Goal: Use online tool/utility: Utilize a website feature to perform a specific function

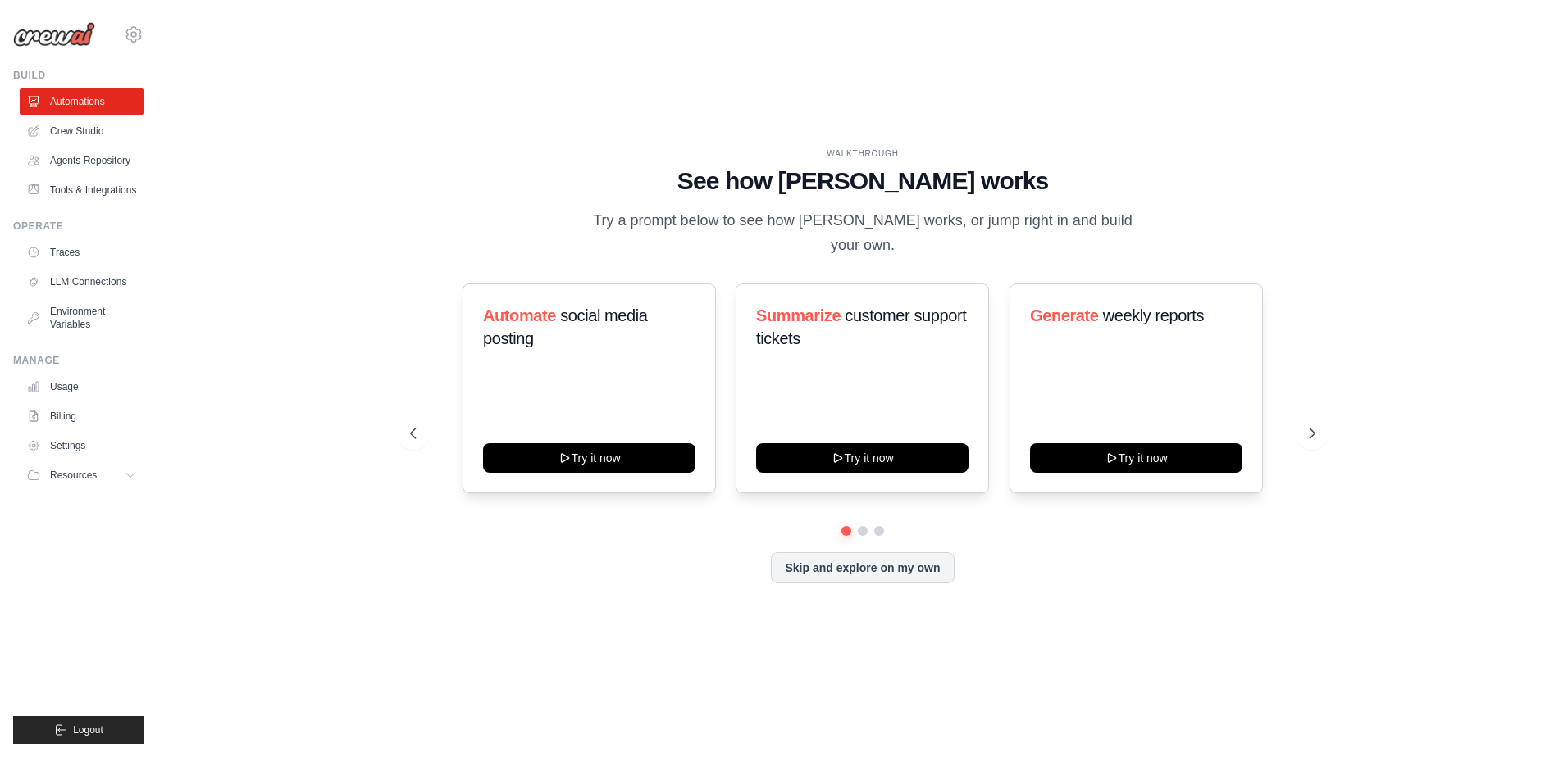
click at [41, 145] on ul "Automations Crew Studio Agents Repository Tools & Integrations" at bounding box center [82, 146] width 124 height 115
click at [55, 141] on link "Crew Studio" at bounding box center [82, 131] width 124 height 27
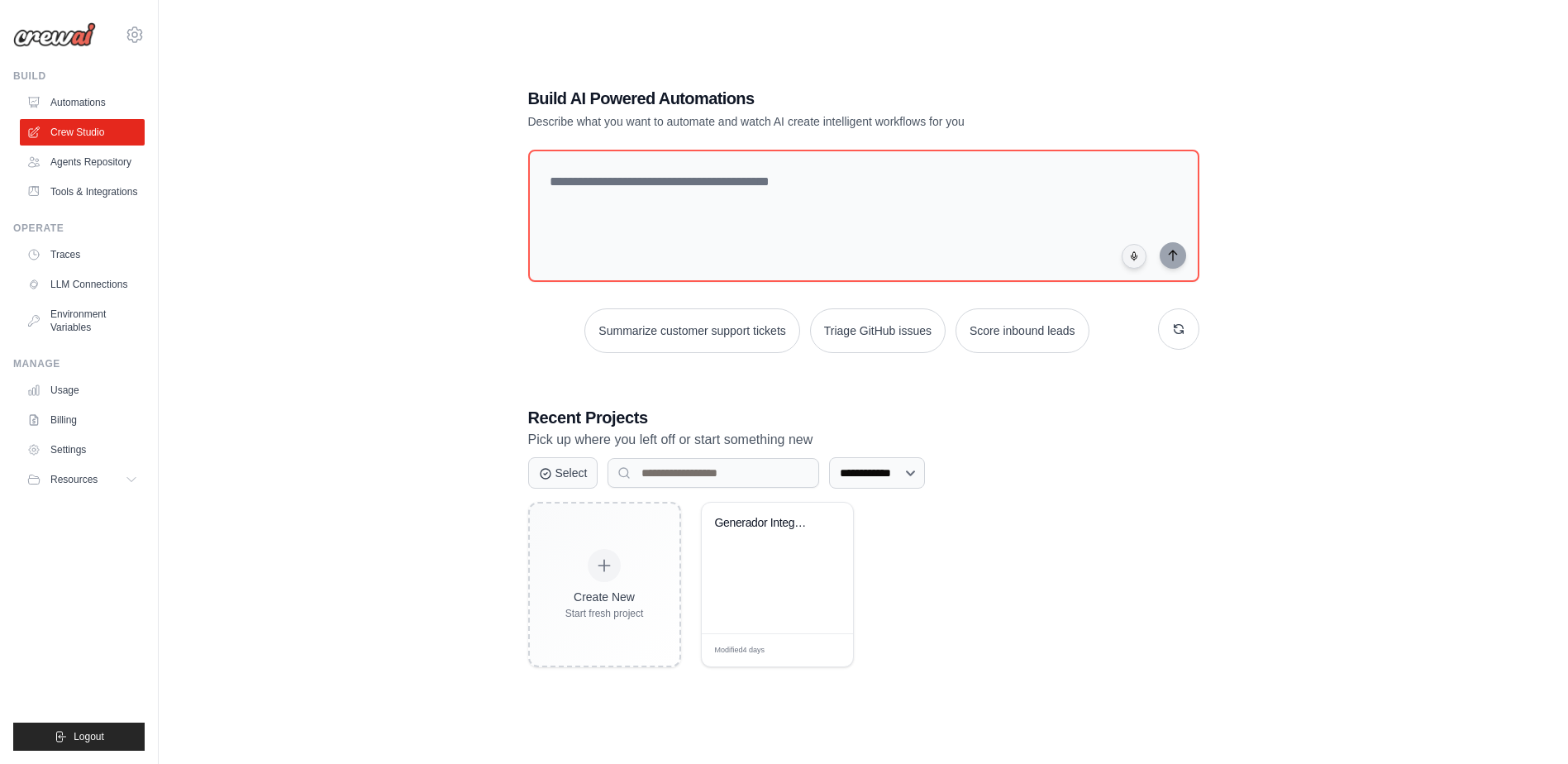
scroll to position [33, 0]
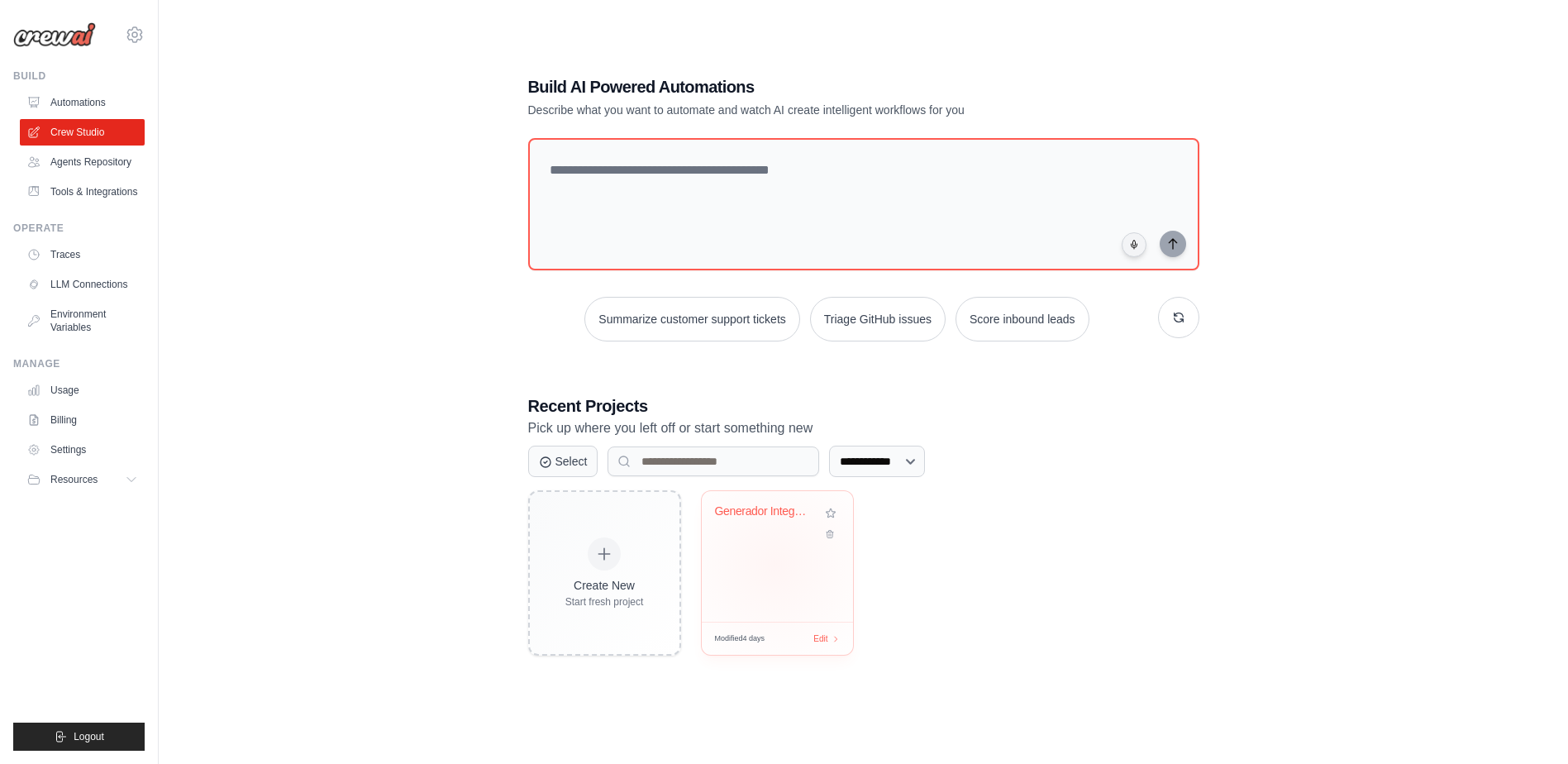
click at [775, 565] on div "Generador Integral de Cursos Comple..." at bounding box center [778, 557] width 152 height 131
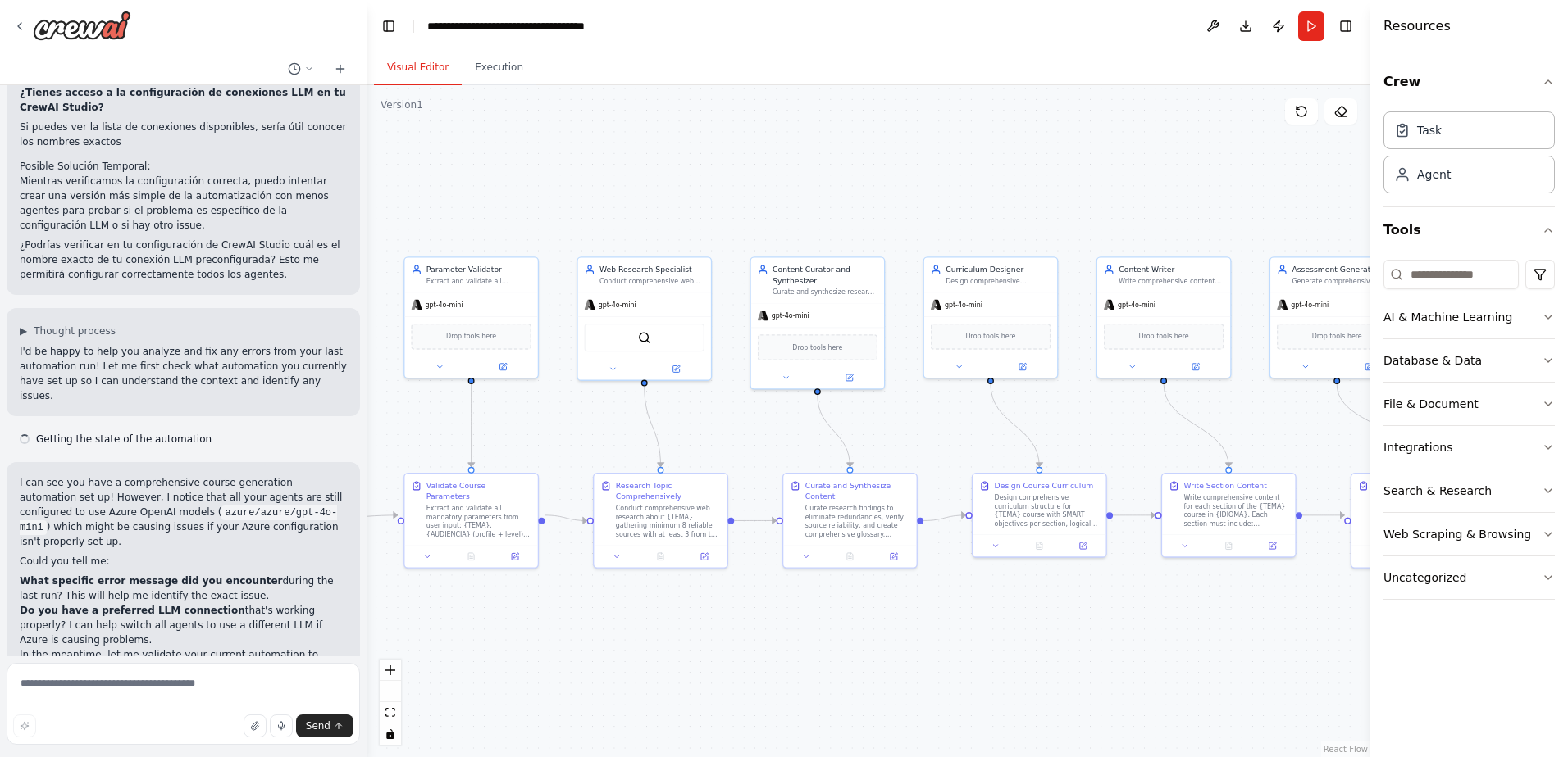
drag, startPoint x: 884, startPoint y: 431, endPoint x: 560, endPoint y: 436, distance: 324.0
click at [560, 436] on div ".deletable-edge-delete-btn { width: 20px; height: 20px; border: 0px solid #ffff…" at bounding box center [868, 421] width 1002 height 671
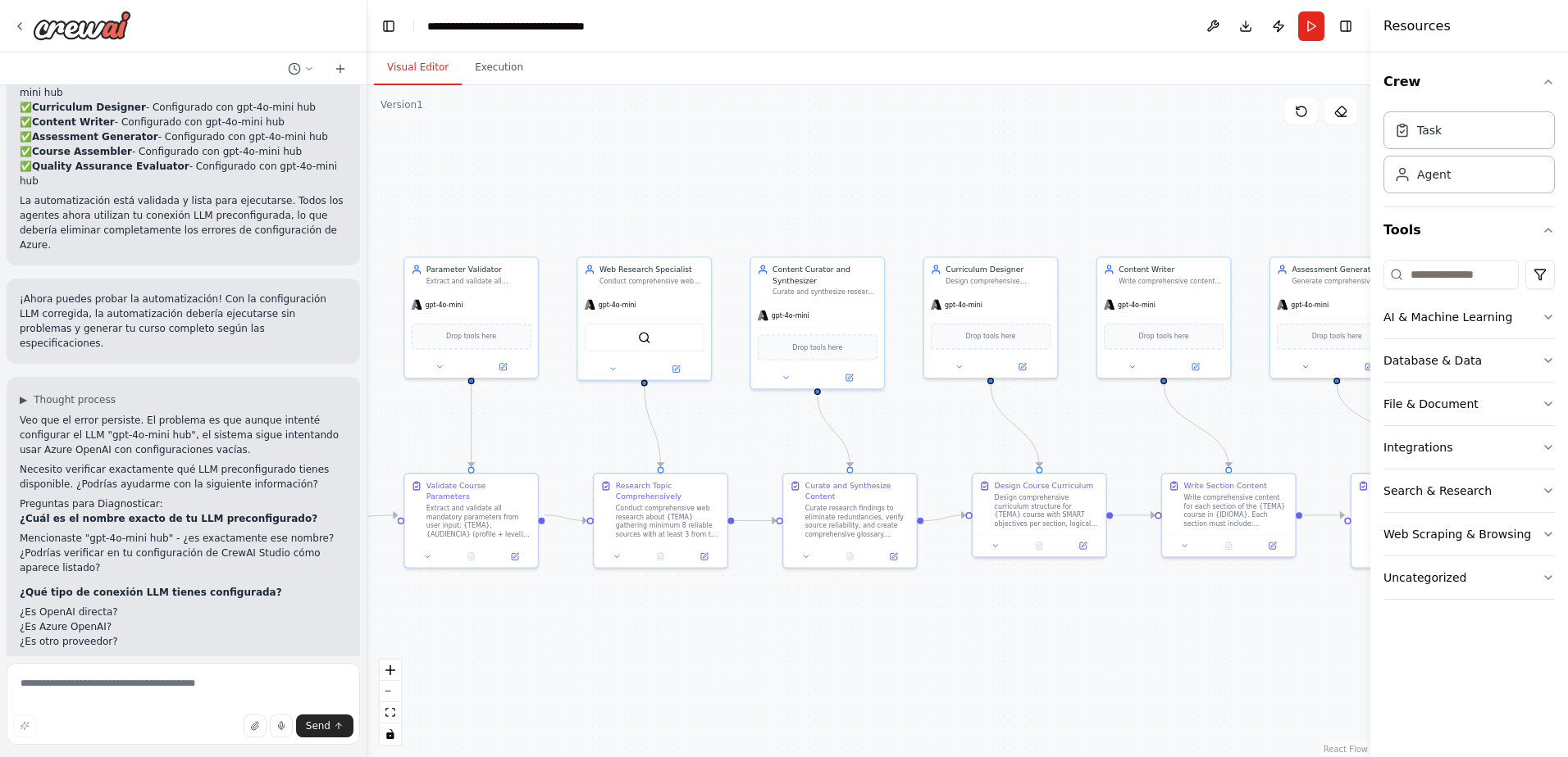
scroll to position [5287, 0]
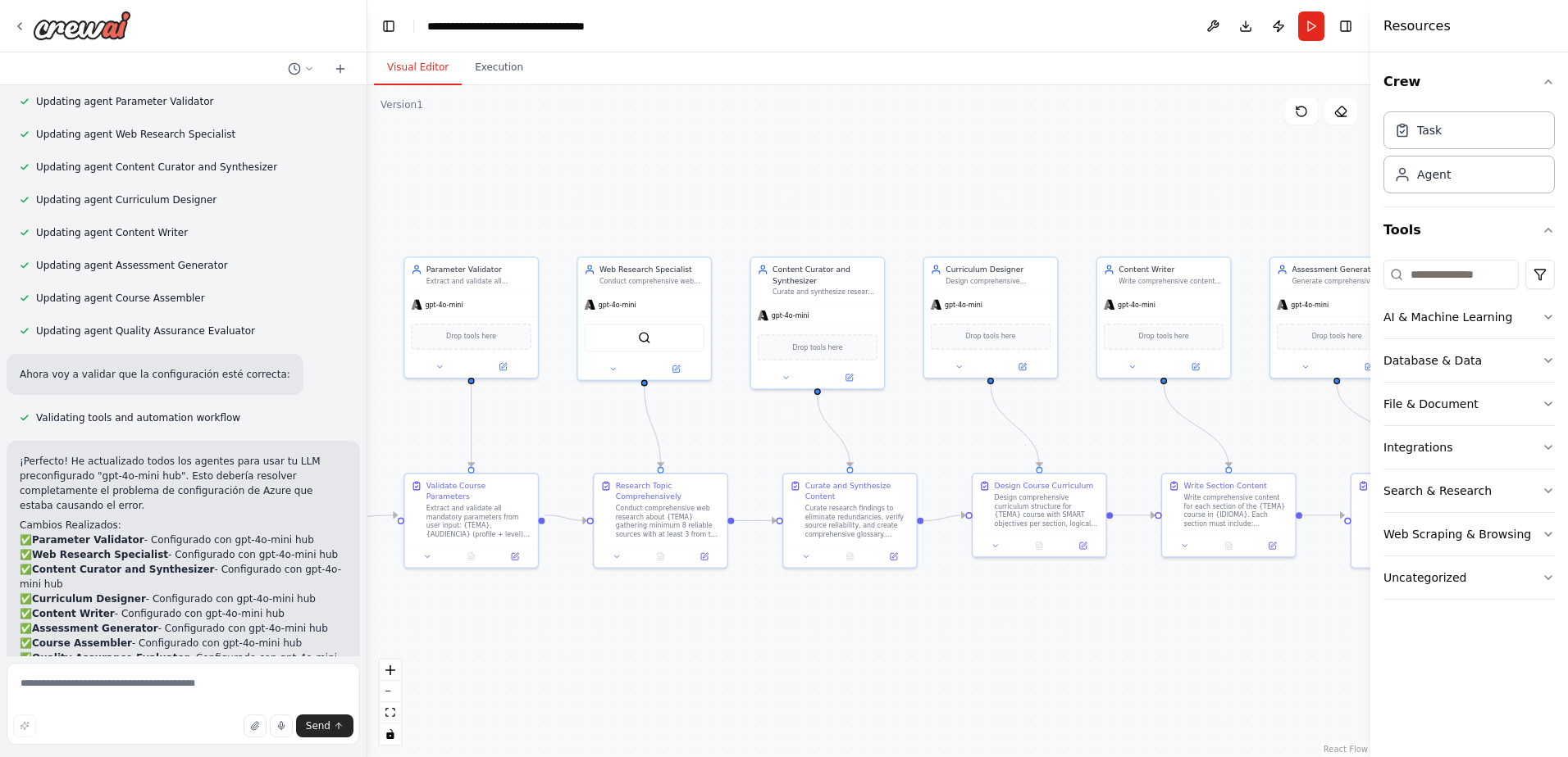
click at [368, 529] on div ".deletable-edge-delete-btn { width: 20px; height: 20px; border: 0px solid #ffff…" at bounding box center [868, 421] width 1002 height 671
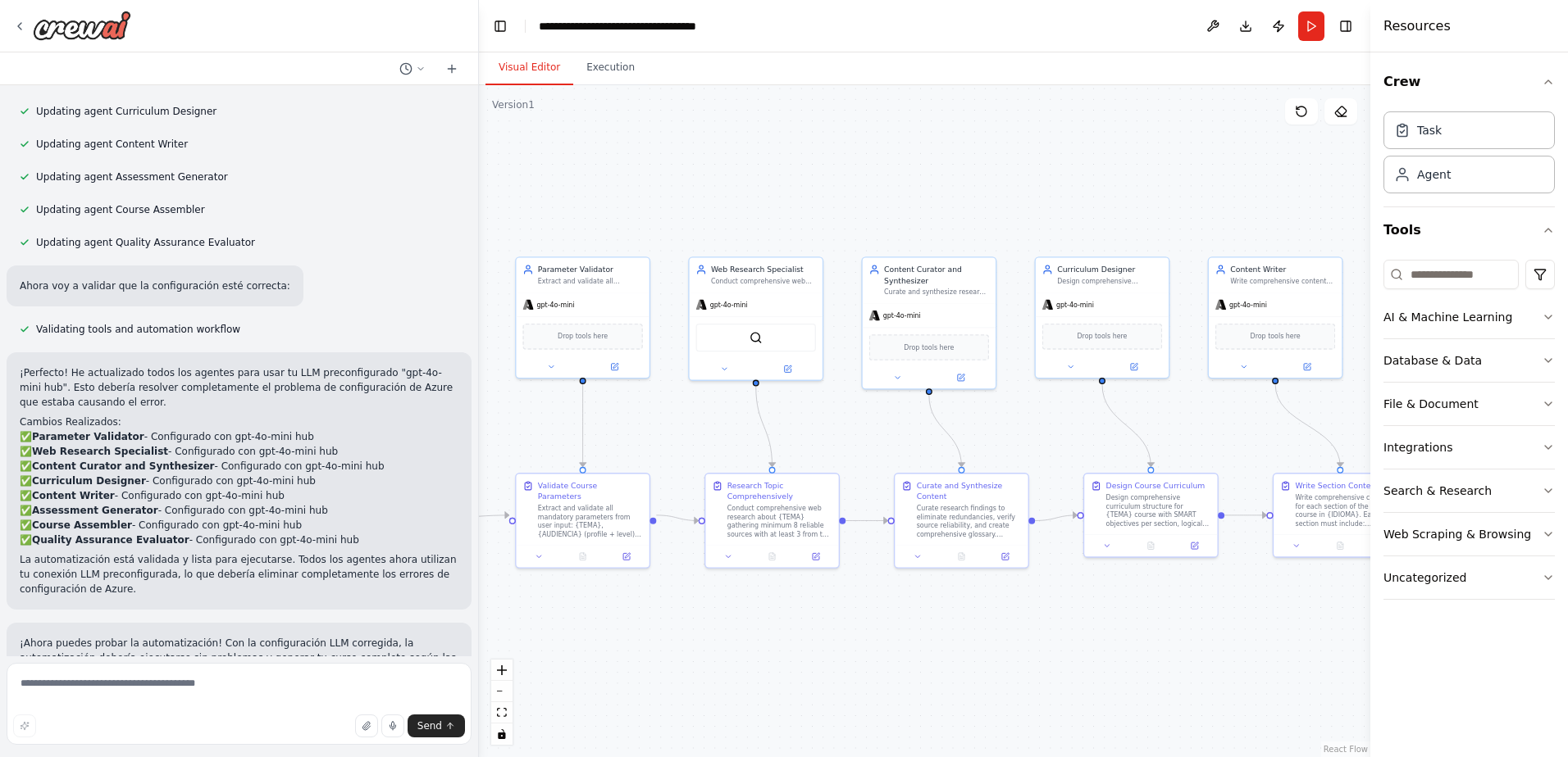
drag, startPoint x: 365, startPoint y: 538, endPoint x: 514, endPoint y: 539, distance: 149.0
click at [514, 539] on div "Hello! I'm the CrewAI assistant. What kind of automation do you want to build? …" at bounding box center [784, 378] width 1568 height 757
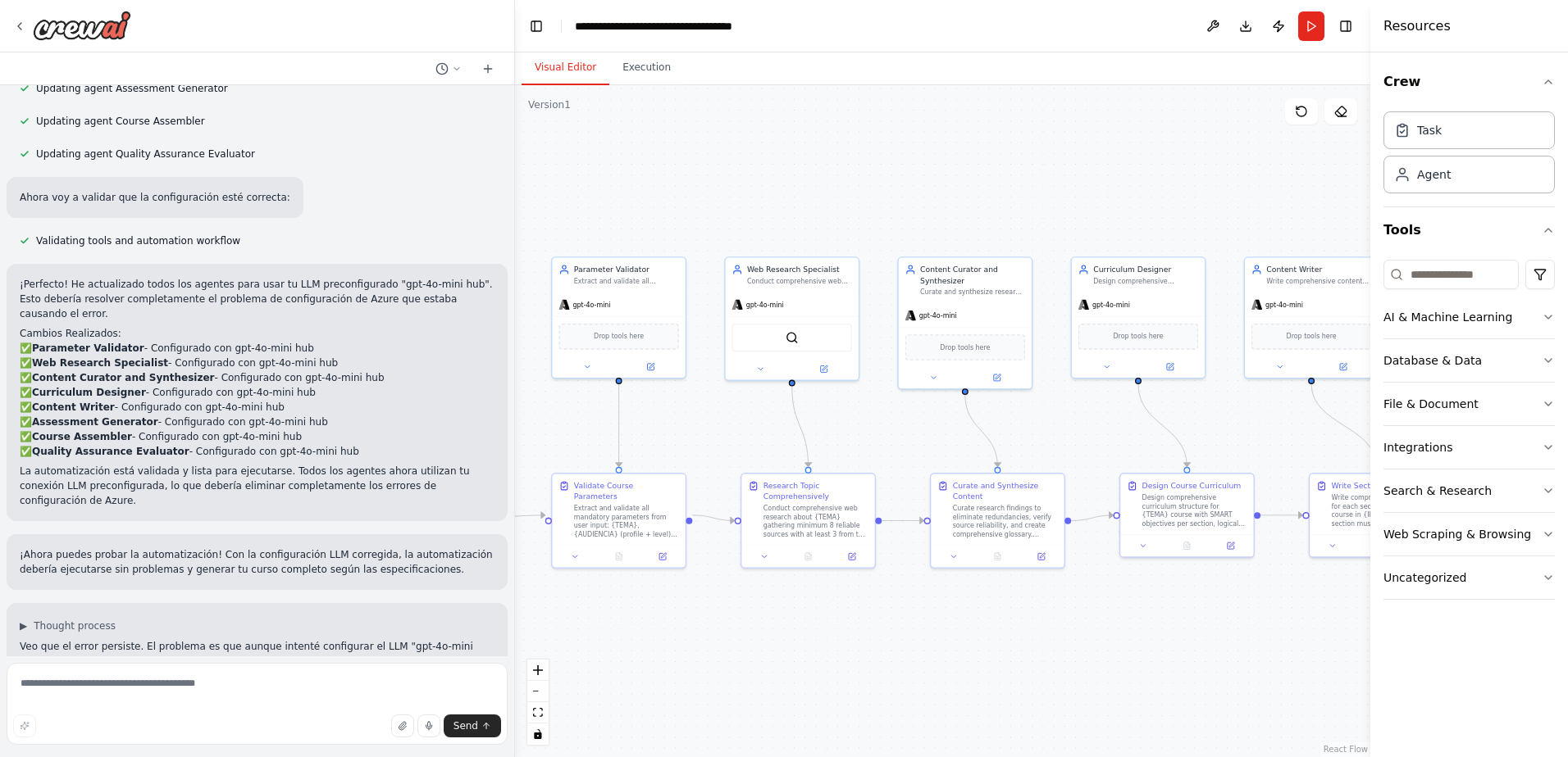
scroll to position [4125, 0]
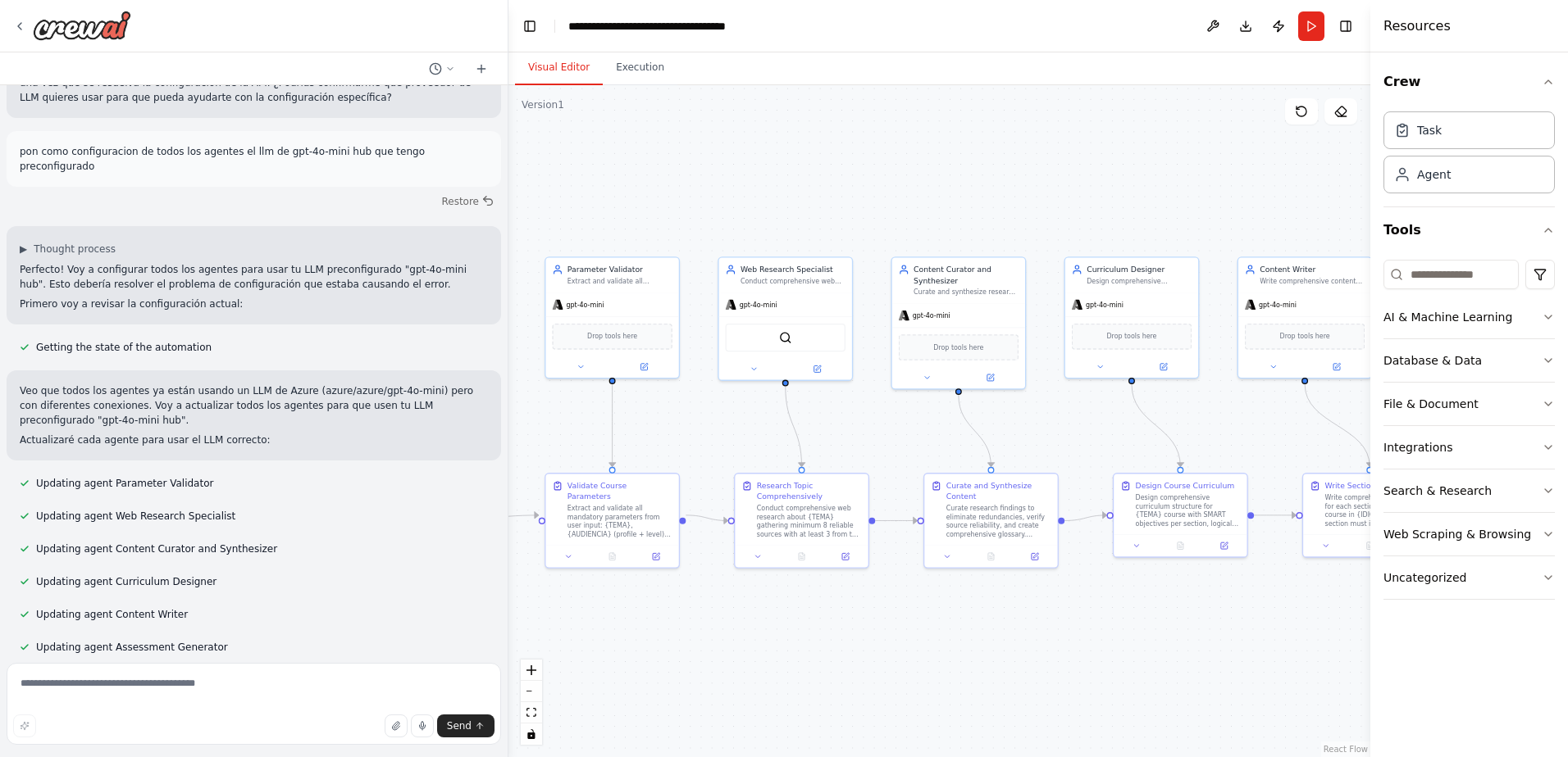
drag, startPoint x: 509, startPoint y: 499, endPoint x: 514, endPoint y: 224, distance: 275.0
click at [514, 224] on div "Hello! I'm the CrewAI assistant. What kind of automation do you want to build? …" at bounding box center [784, 378] width 1568 height 757
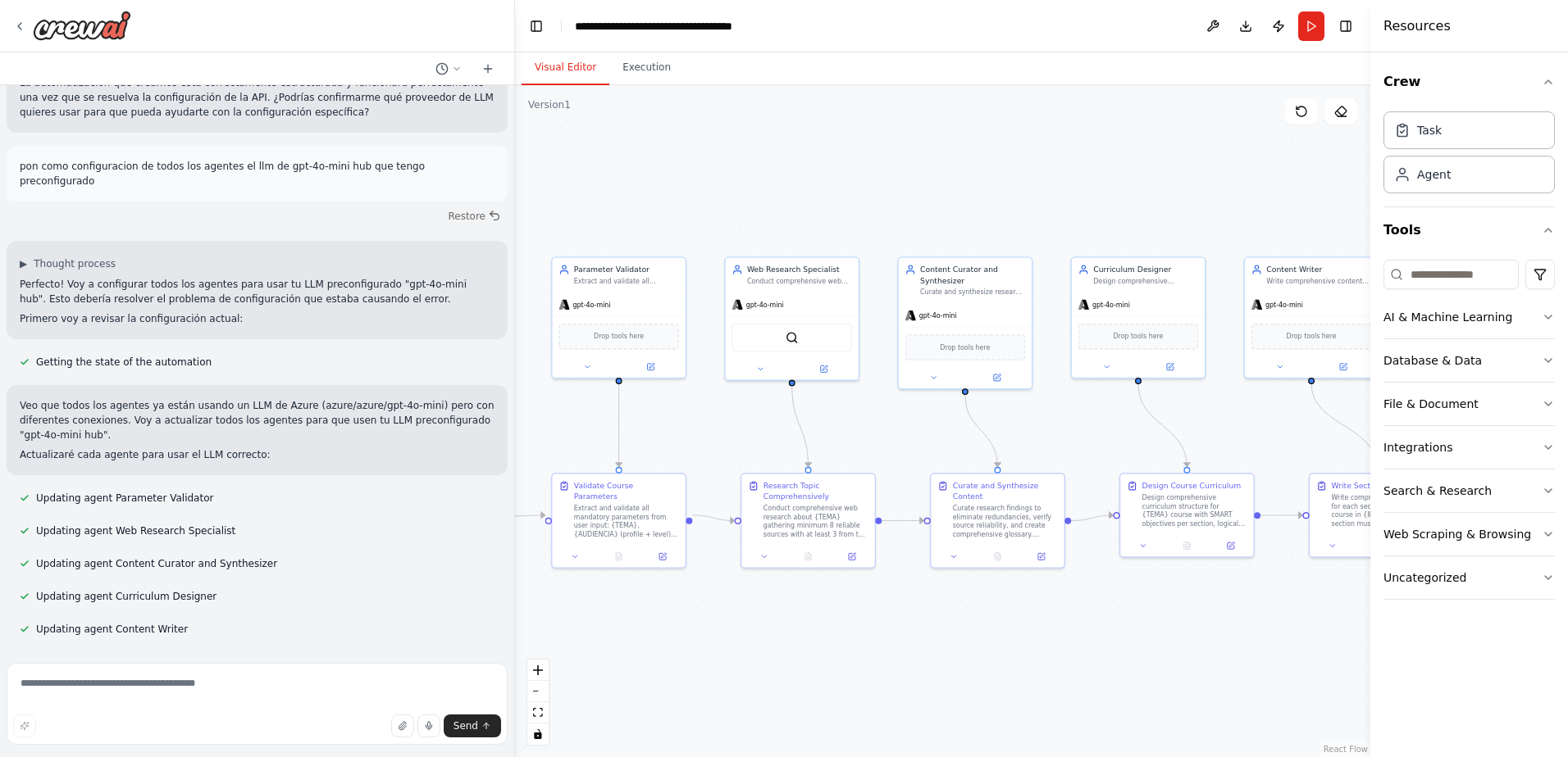
click at [510, 508] on div "Hello! I'm the CrewAI assistant. What kind of automation do you want to build? …" at bounding box center [784, 378] width 1568 height 757
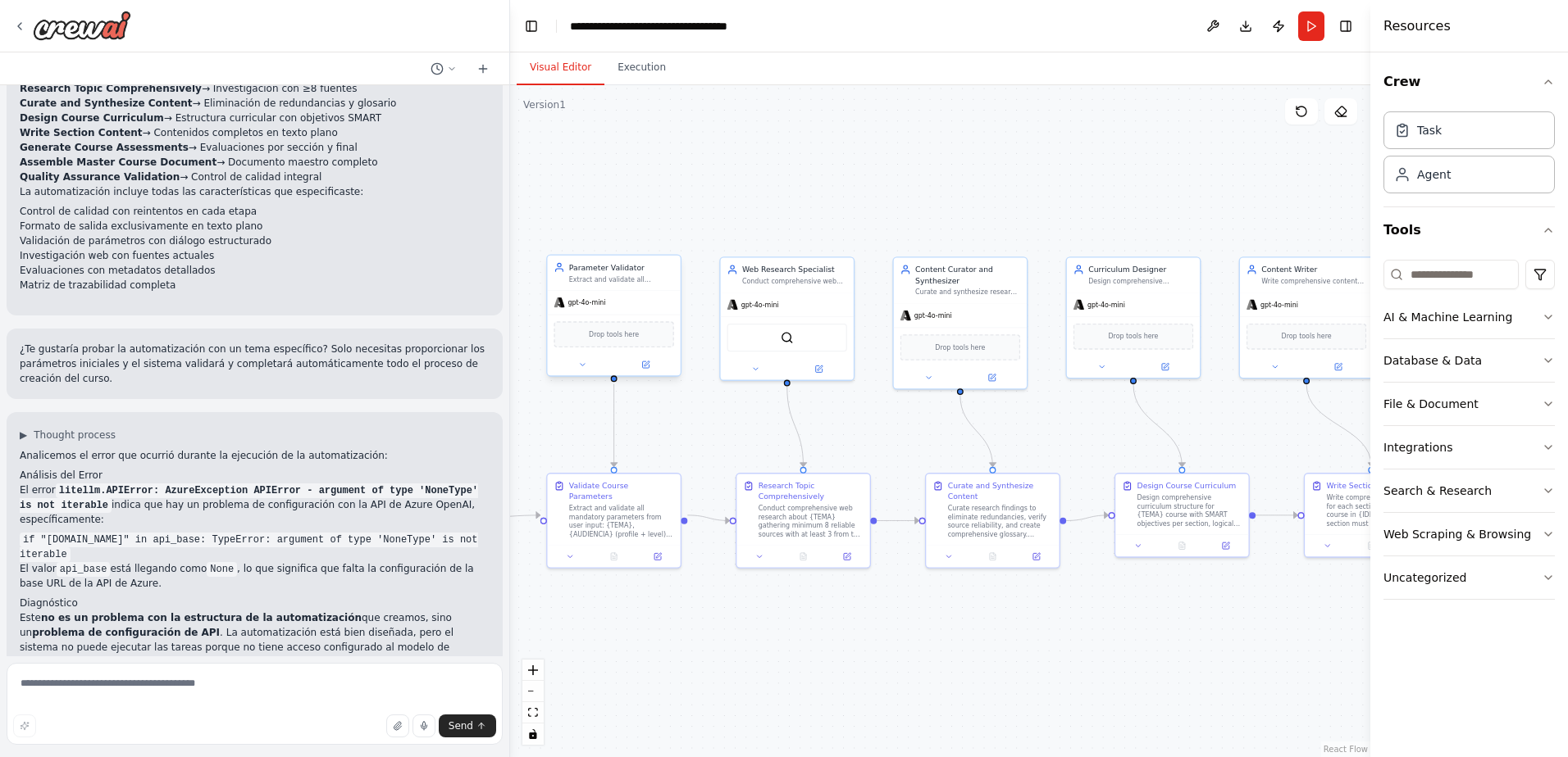
scroll to position [3007, 0]
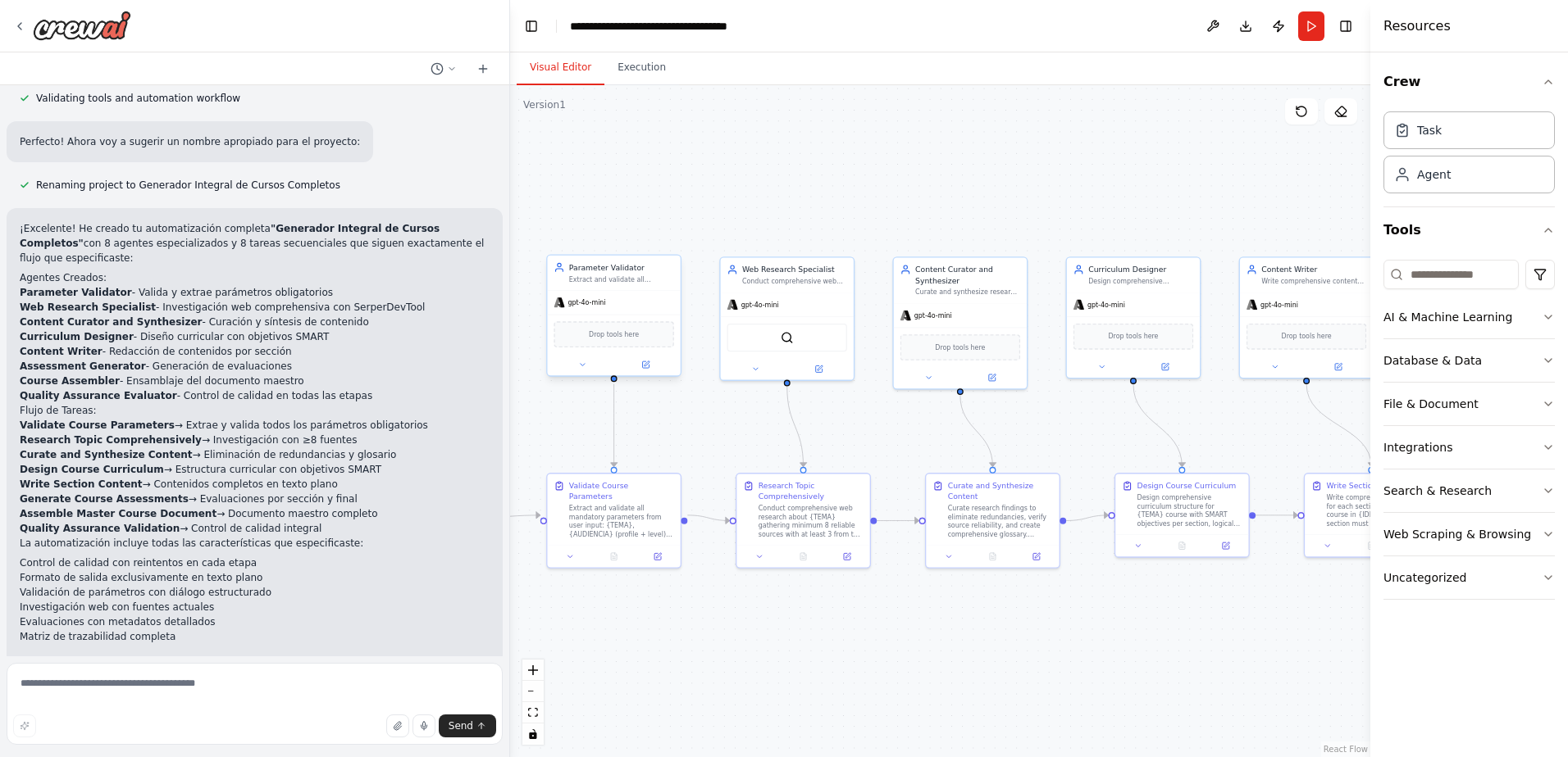
click at [628, 271] on div "Parameter Validator" at bounding box center [621, 267] width 105 height 11
click at [1303, 28] on button "Run" at bounding box center [1310, 27] width 27 height 29
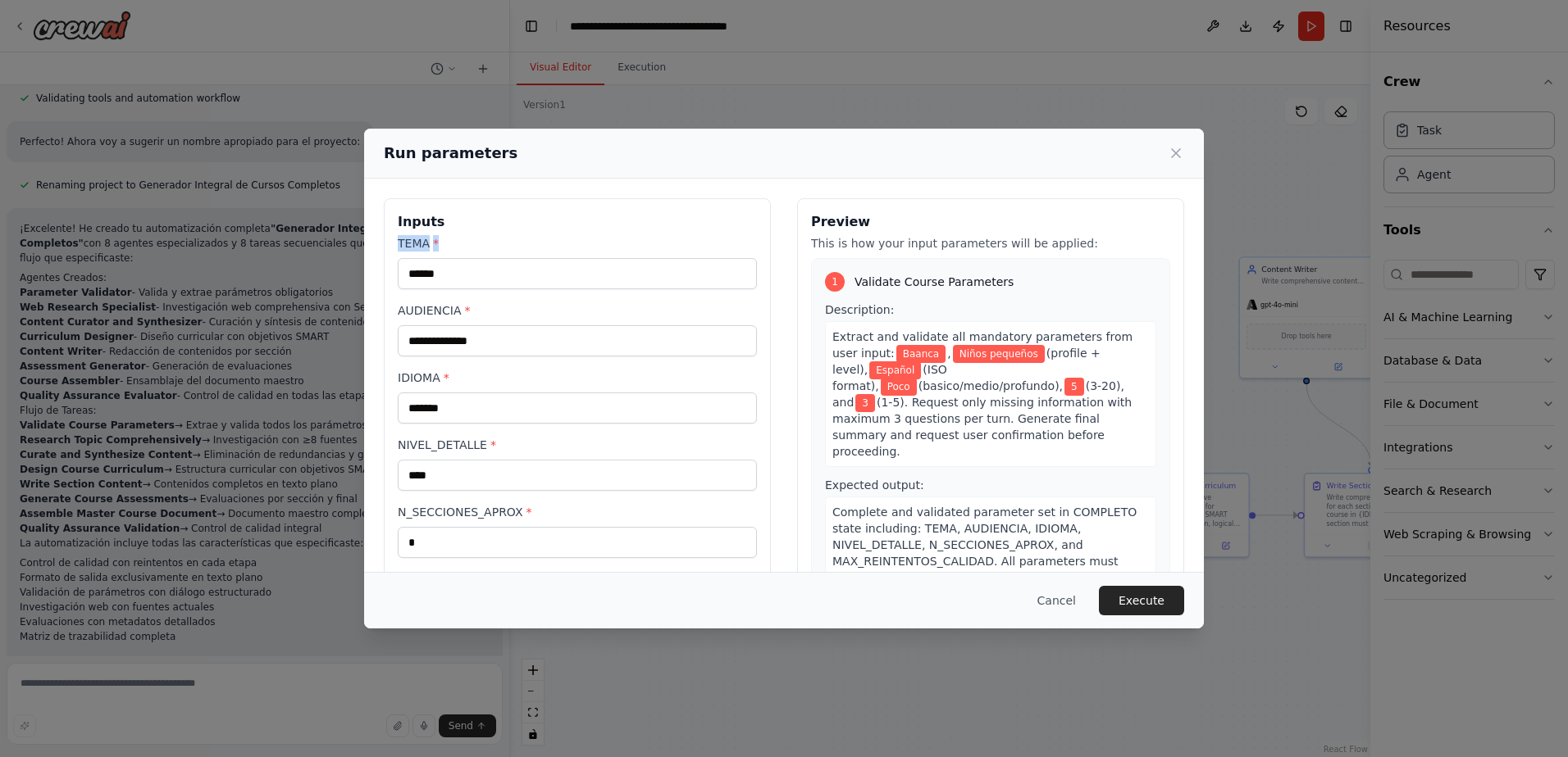
drag, startPoint x: 395, startPoint y: 240, endPoint x: 438, endPoint y: 239, distance: 43.0
click at [438, 239] on div "**********" at bounding box center [576, 419] width 387 height 440
drag, startPoint x: 438, startPoint y: 239, endPoint x: 408, endPoint y: 311, distance: 78.0
click at [408, 311] on label "AUDIENCIA *" at bounding box center [576, 311] width 359 height 17
click at [408, 325] on input "**********" at bounding box center [576, 341] width 359 height 31
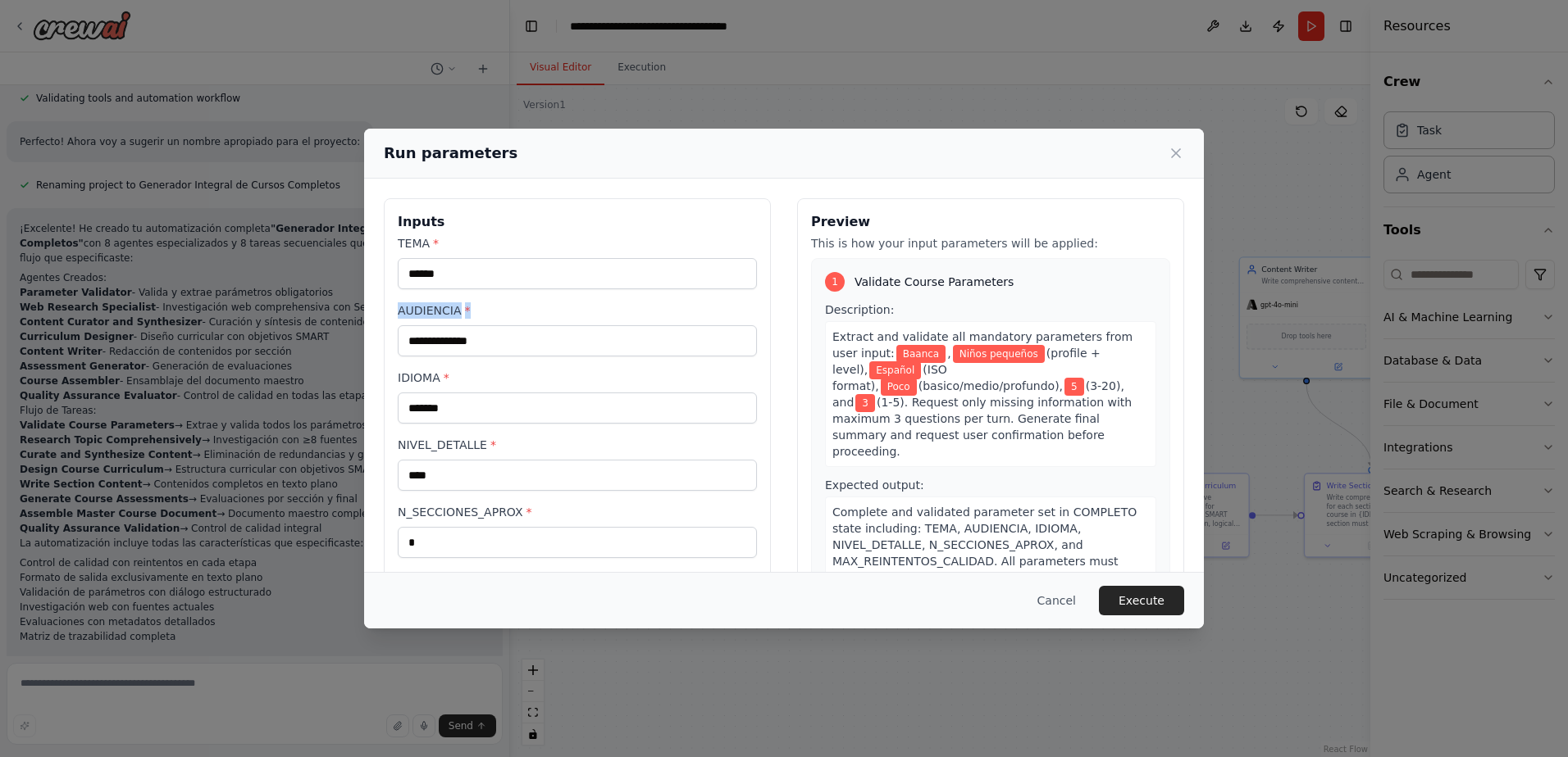
drag, startPoint x: 392, startPoint y: 312, endPoint x: 497, endPoint y: 308, distance: 105.1
click at [497, 308] on div "**********" at bounding box center [576, 419] width 387 height 440
drag, startPoint x: 497, startPoint y: 308, endPoint x: 488, endPoint y: 316, distance: 12.0
click at [488, 316] on label "AUDIENCIA *" at bounding box center [576, 311] width 359 height 17
click at [488, 325] on input "**********" at bounding box center [576, 341] width 359 height 31
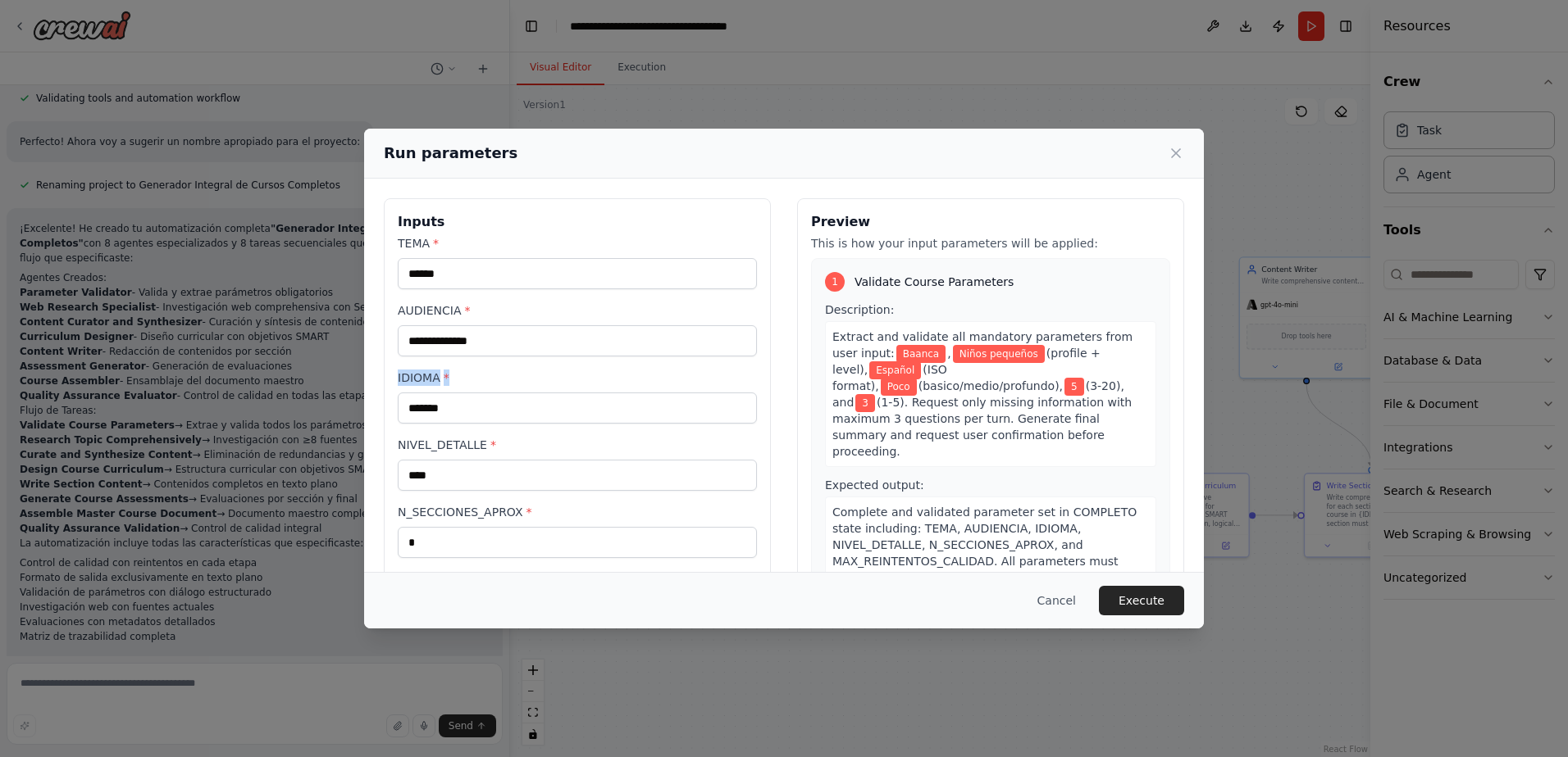
drag, startPoint x: 392, startPoint y: 376, endPoint x: 457, endPoint y: 372, distance: 65.1
click at [457, 372] on div "**********" at bounding box center [576, 419] width 387 height 440
drag, startPoint x: 457, startPoint y: 372, endPoint x: 500, endPoint y: 437, distance: 77.9
click at [500, 437] on div "**********" at bounding box center [576, 419] width 387 height 440
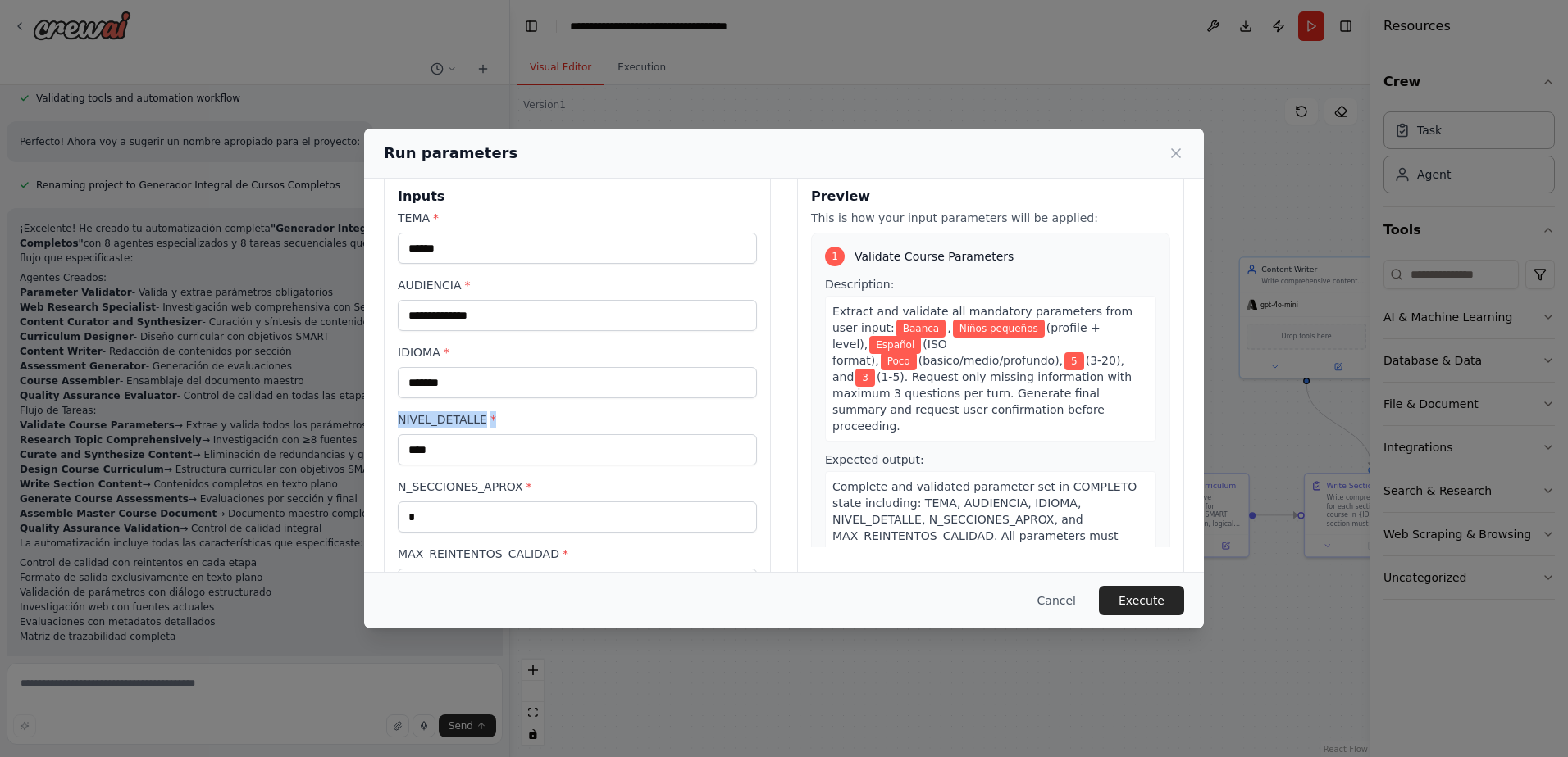
scroll to position [0, 0]
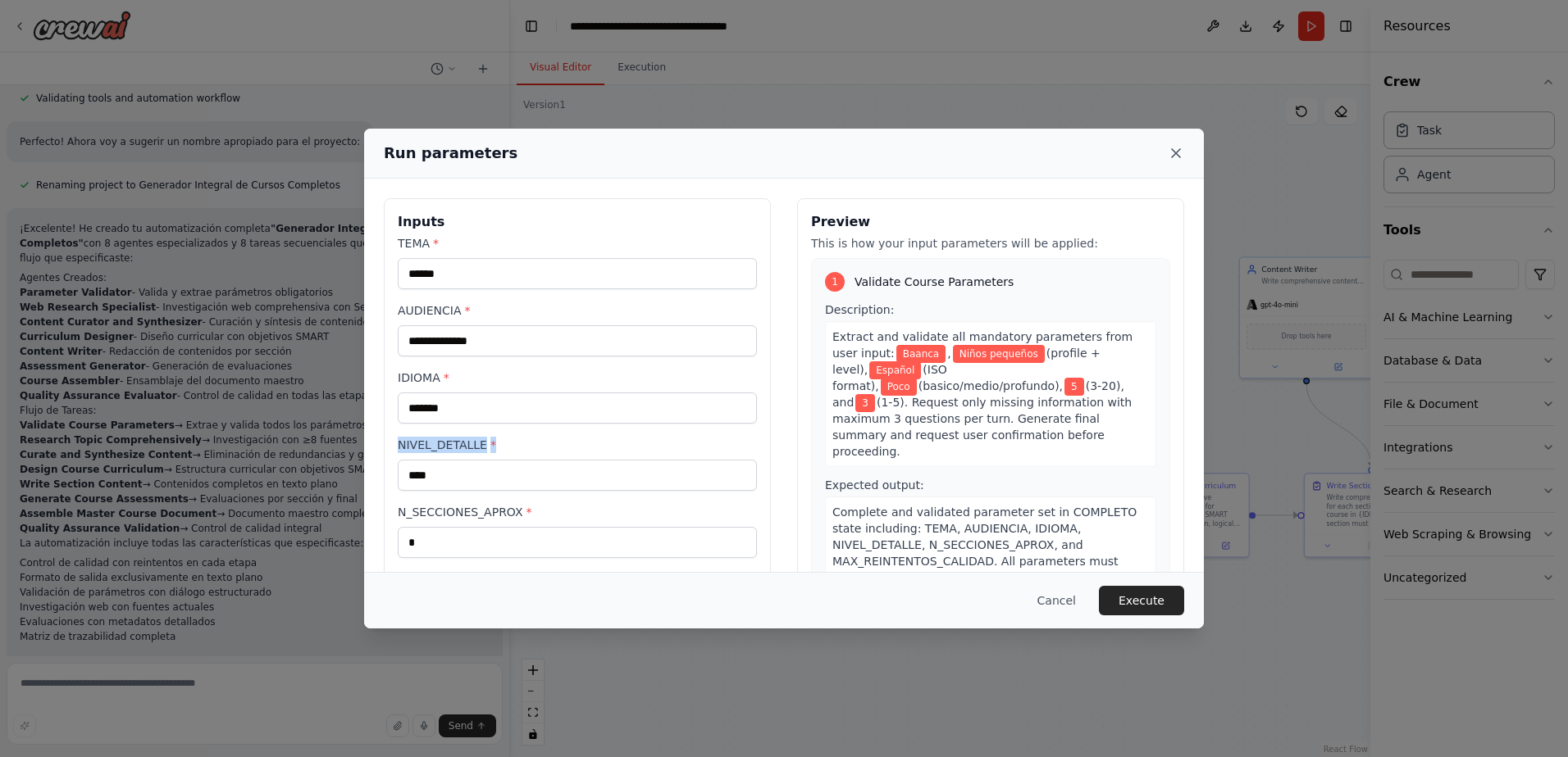
click at [1181, 151] on icon at bounding box center [1176, 153] width 17 height 17
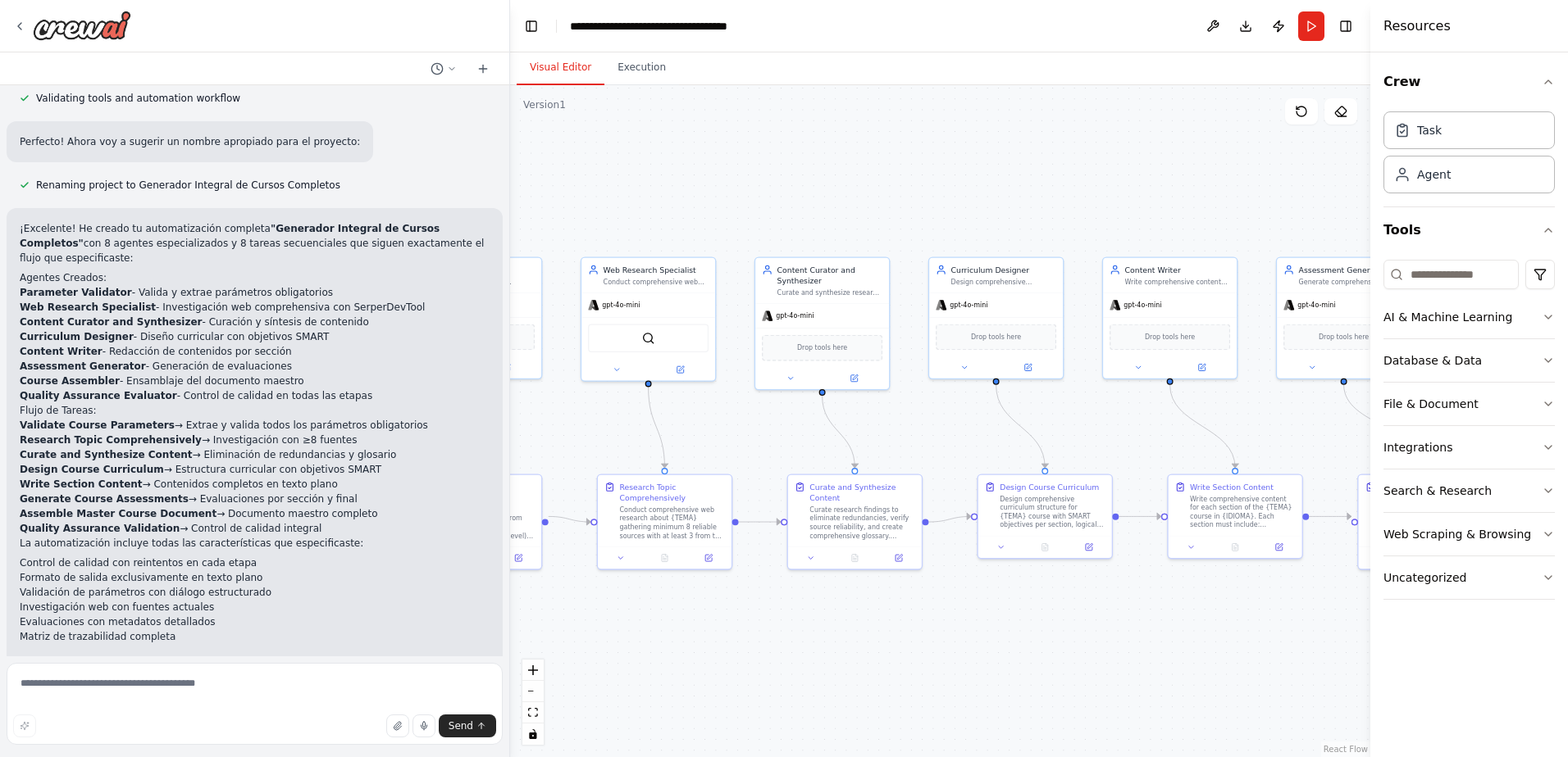
drag, startPoint x: 798, startPoint y: 208, endPoint x: 638, endPoint y: 204, distance: 160.0
click at [638, 204] on div ".deletable-edge-delete-btn { width: 20px; height: 20px; border: 0px solid #ffff…" at bounding box center [939, 421] width 860 height 671
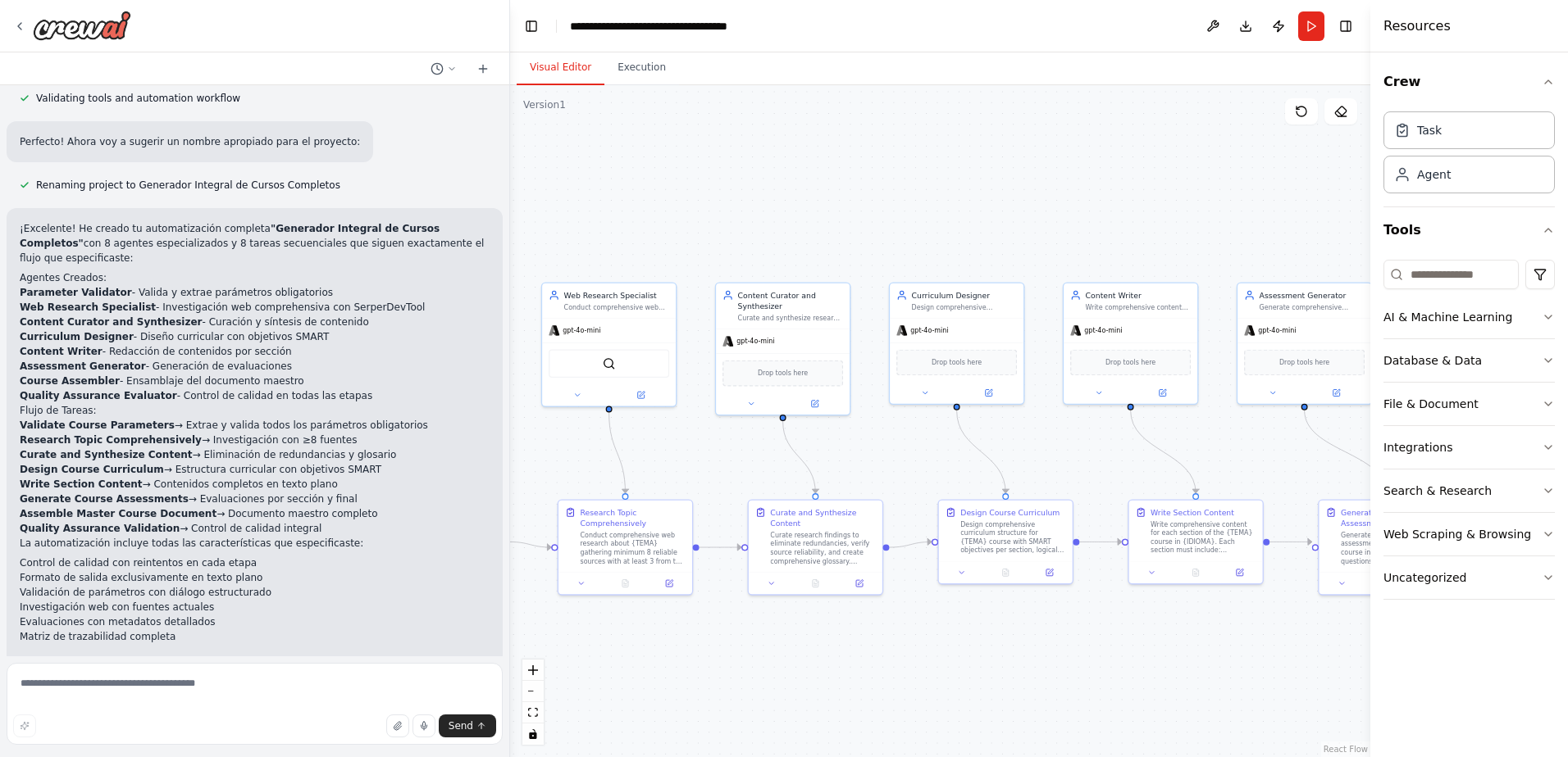
drag, startPoint x: 692, startPoint y: 212, endPoint x: 672, endPoint y: 241, distance: 35.2
click at [672, 241] on div ".deletable-edge-delete-btn { width: 20px; height: 20px; border: 0px solid #ffff…" at bounding box center [939, 421] width 860 height 671
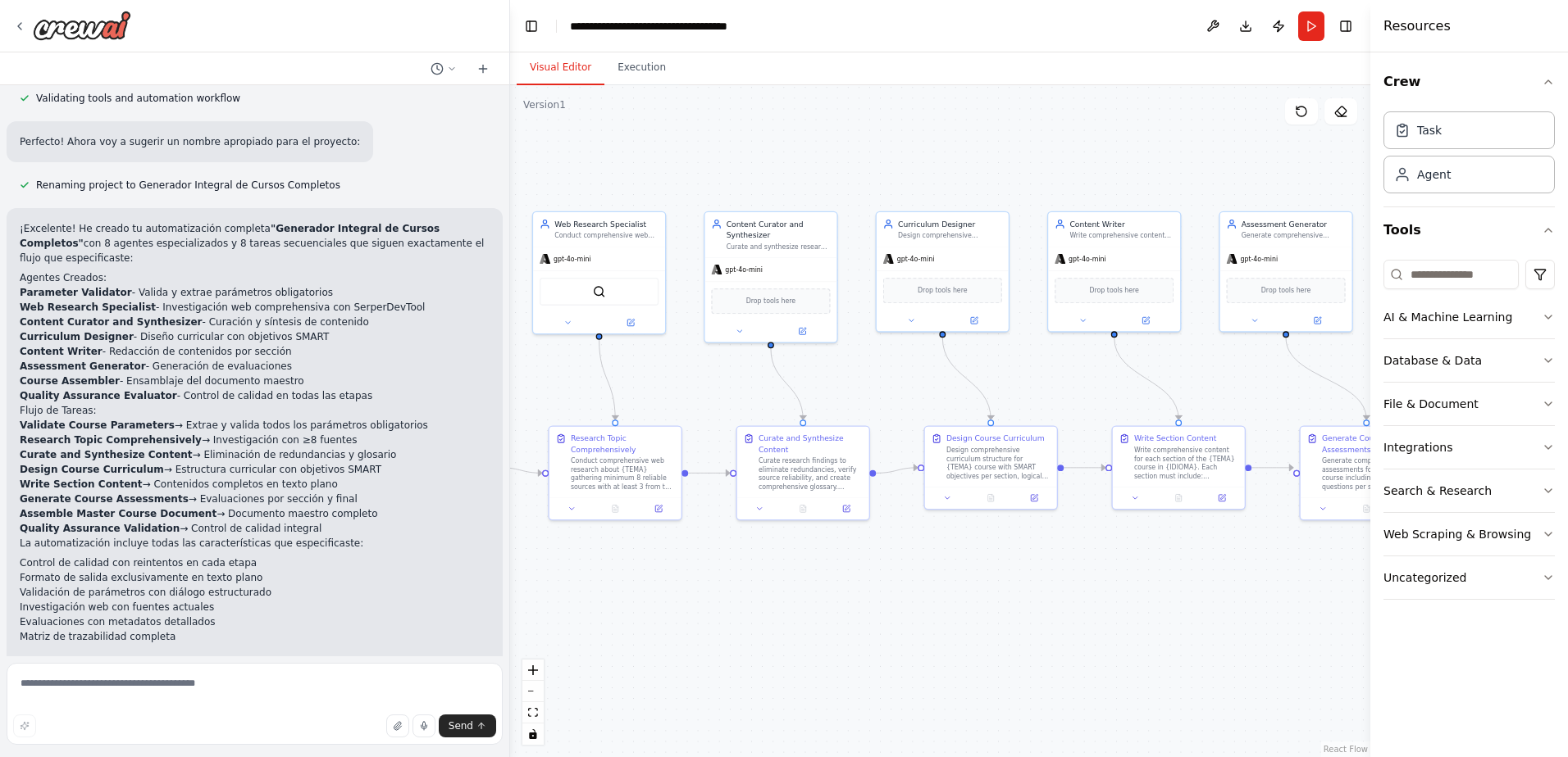
drag, startPoint x: 672, startPoint y: 241, endPoint x: 662, endPoint y: 170, distance: 71.7
click at [662, 170] on div ".deletable-edge-delete-btn { width: 20px; height: 20px; border: 0px solid #ffff…" at bounding box center [939, 421] width 860 height 671
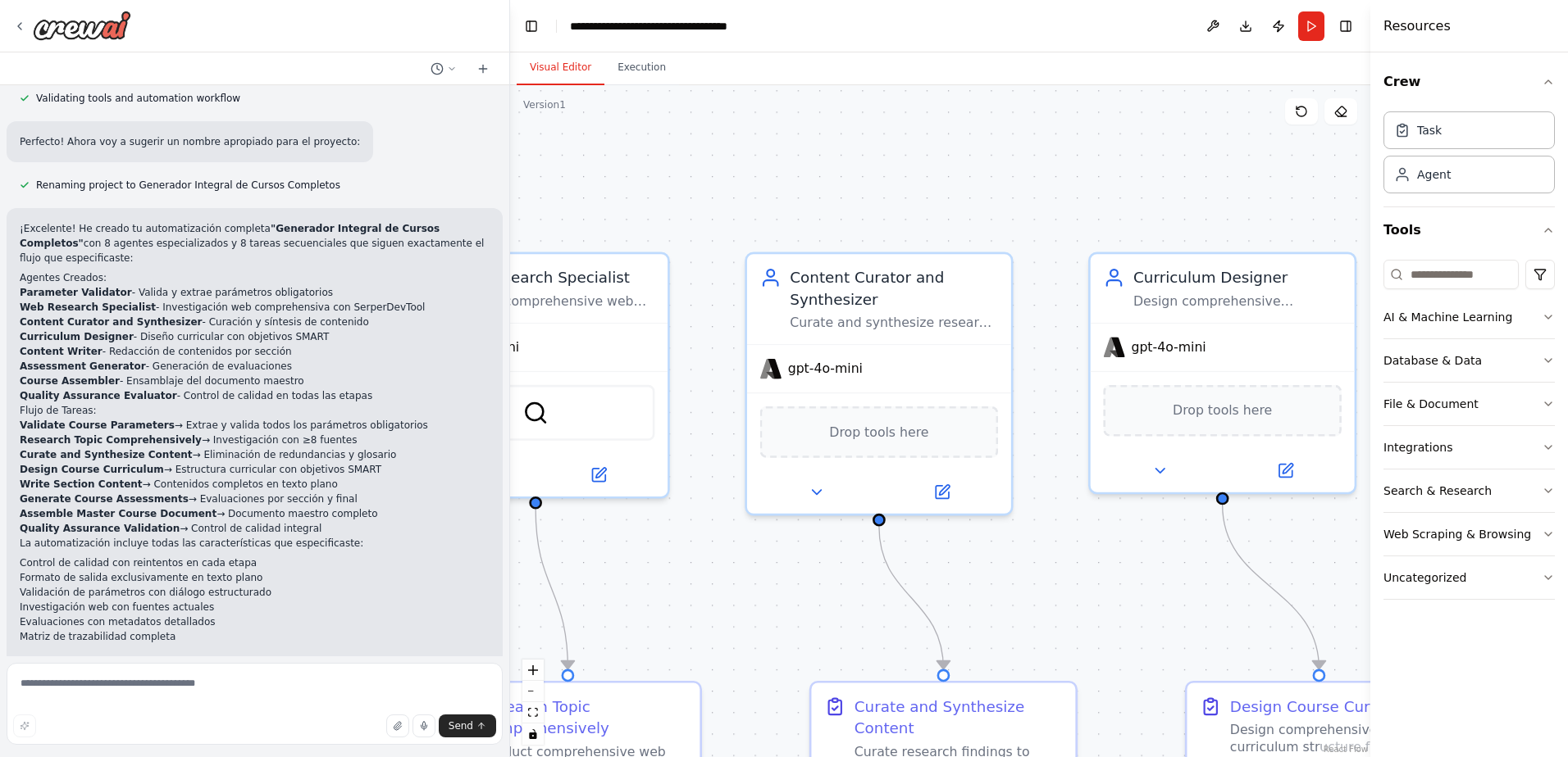
click at [662, 170] on div ".deletable-edge-delete-btn { width: 20px; height: 20px; border: 0px solid #ffff…" at bounding box center [939, 421] width 860 height 671
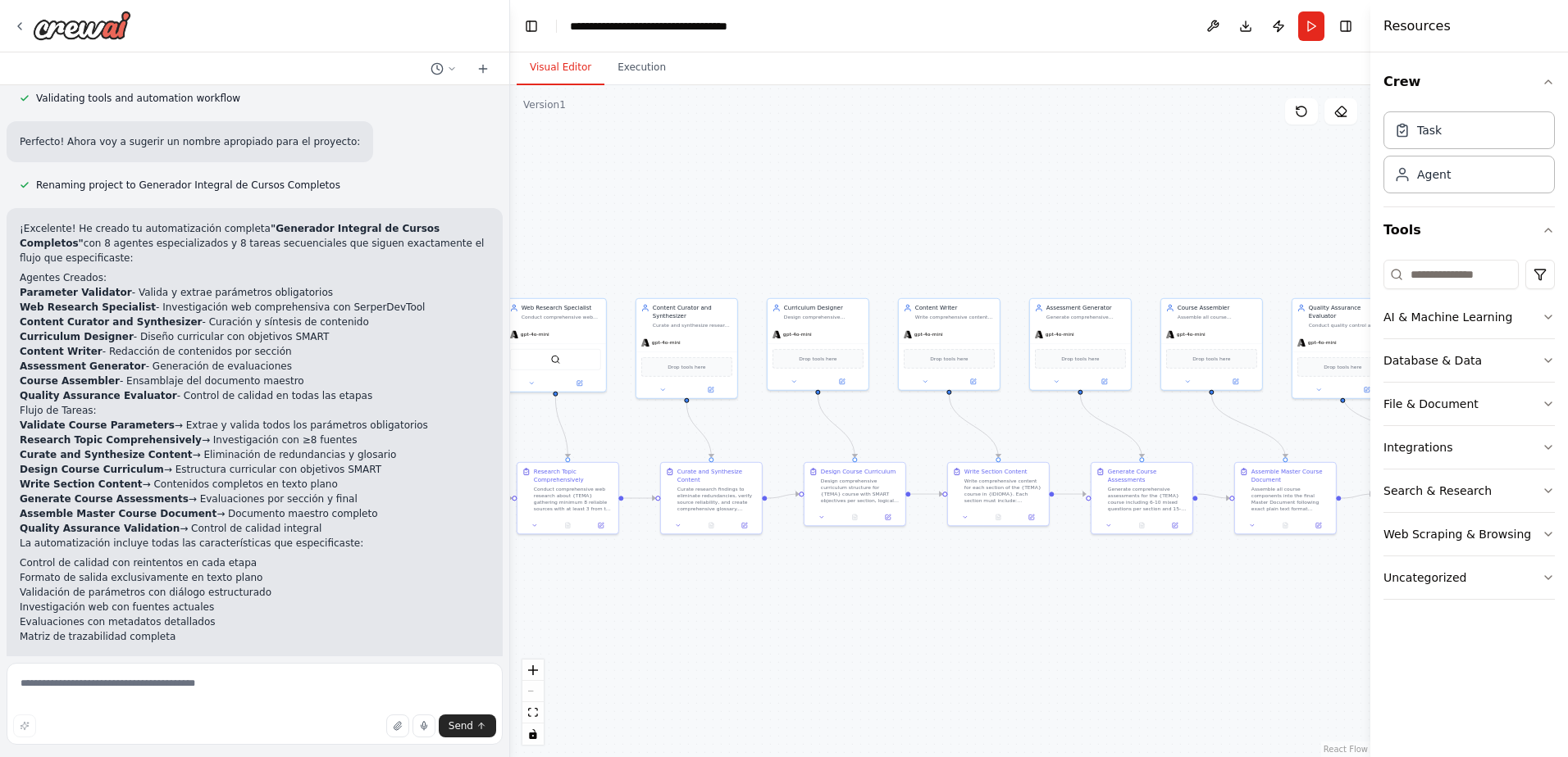
drag, startPoint x: 667, startPoint y: 175, endPoint x: 598, endPoint y: 267, distance: 115.0
click at [598, 267] on div ".deletable-edge-delete-btn { width: 20px; height: 20px; border: 0px solid #ffff…" at bounding box center [939, 421] width 860 height 671
drag, startPoint x: 1209, startPoint y: 251, endPoint x: 1306, endPoint y: 248, distance: 97.0
click at [1306, 248] on div ".deletable-edge-delete-btn { width: 20px; height: 20px; border: 0px solid #ffff…" at bounding box center [939, 421] width 860 height 671
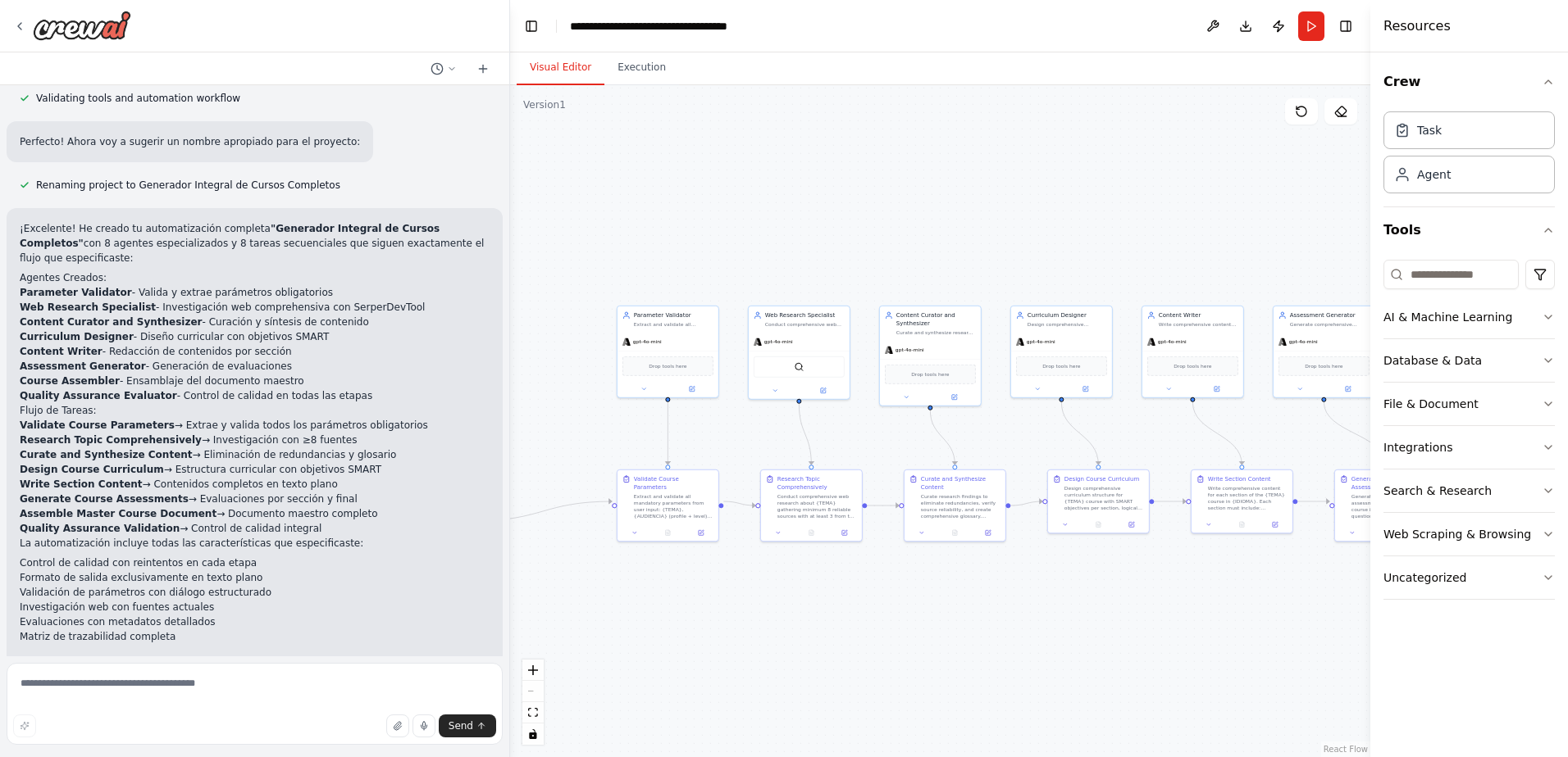
drag, startPoint x: 805, startPoint y: 234, endPoint x: 958, endPoint y: 247, distance: 153.6
click at [958, 247] on div ".deletable-edge-delete-btn { width: 20px; height: 20px; border: 0px solid #ffff…" at bounding box center [939, 421] width 860 height 671
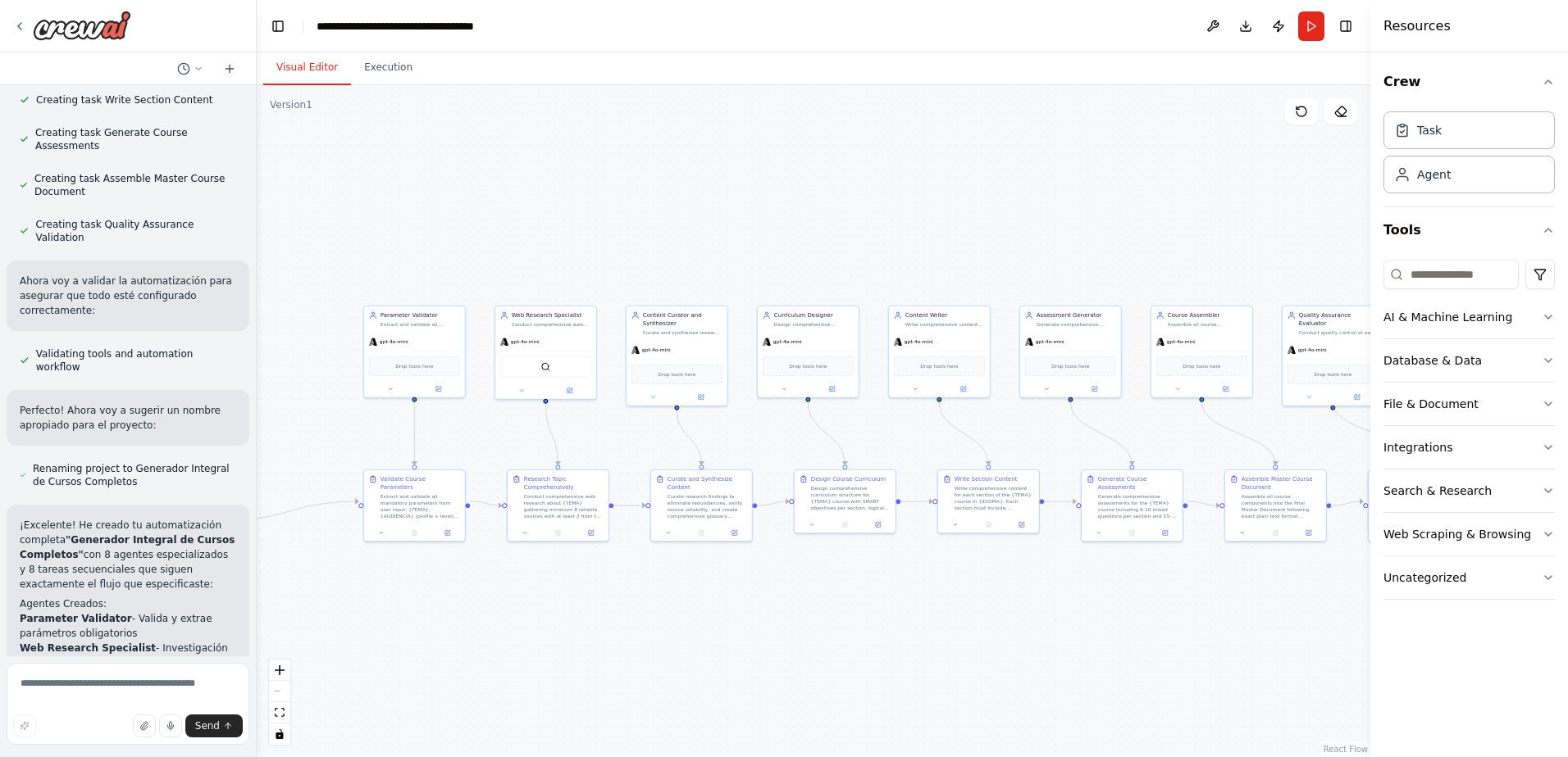
drag, startPoint x: 505, startPoint y: 228, endPoint x: 259, endPoint y: 244, distance: 246.5
click at [255, 242] on div "Hello! I'm the CrewAI assistant. What kind of automation do you want to build? …" at bounding box center [784, 378] width 1568 height 757
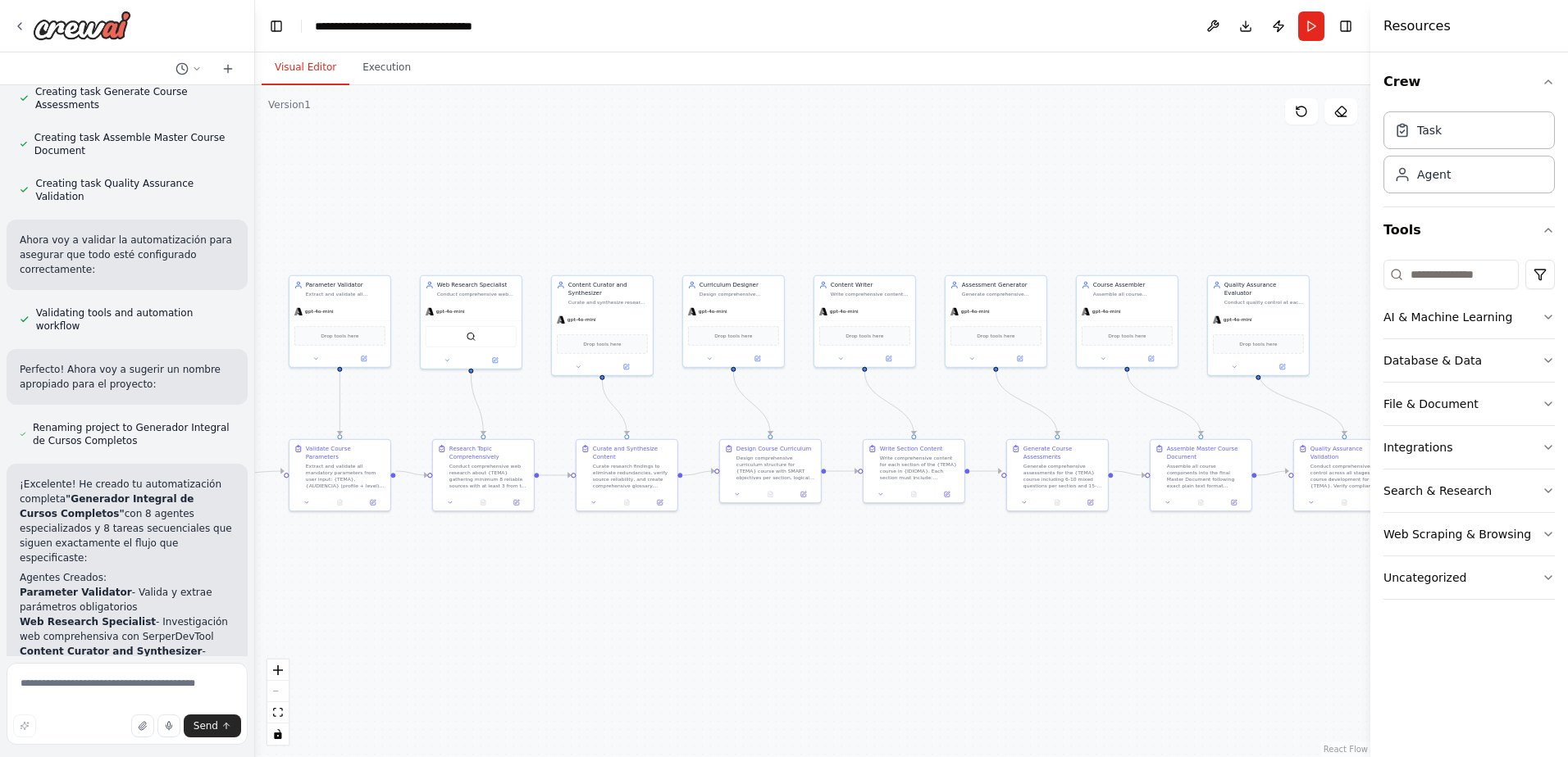
drag, startPoint x: 997, startPoint y: 224, endPoint x: 924, endPoint y: 195, distance: 78.5
click at [924, 195] on div ".deletable-edge-delete-btn { width: 20px; height: 20px; border: 0px solid #ffff…" at bounding box center [813, 421] width 1116 height 671
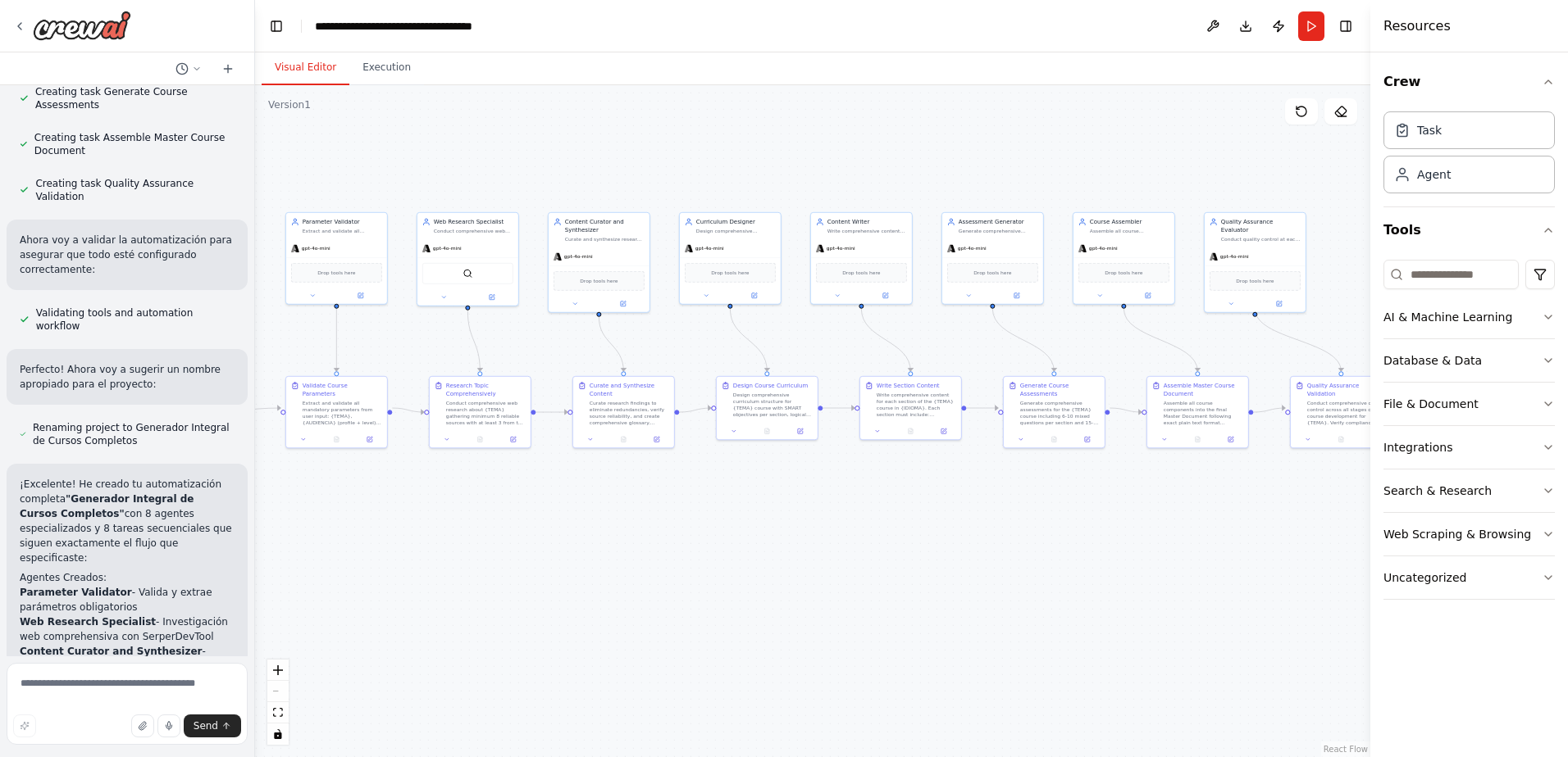
drag, startPoint x: 272, startPoint y: 254, endPoint x: 269, endPoint y: 190, distance: 64.1
click at [269, 190] on div ".deletable-edge-delete-btn { width: 20px; height: 20px; border: 0px solid #ffff…" at bounding box center [813, 421] width 1116 height 671
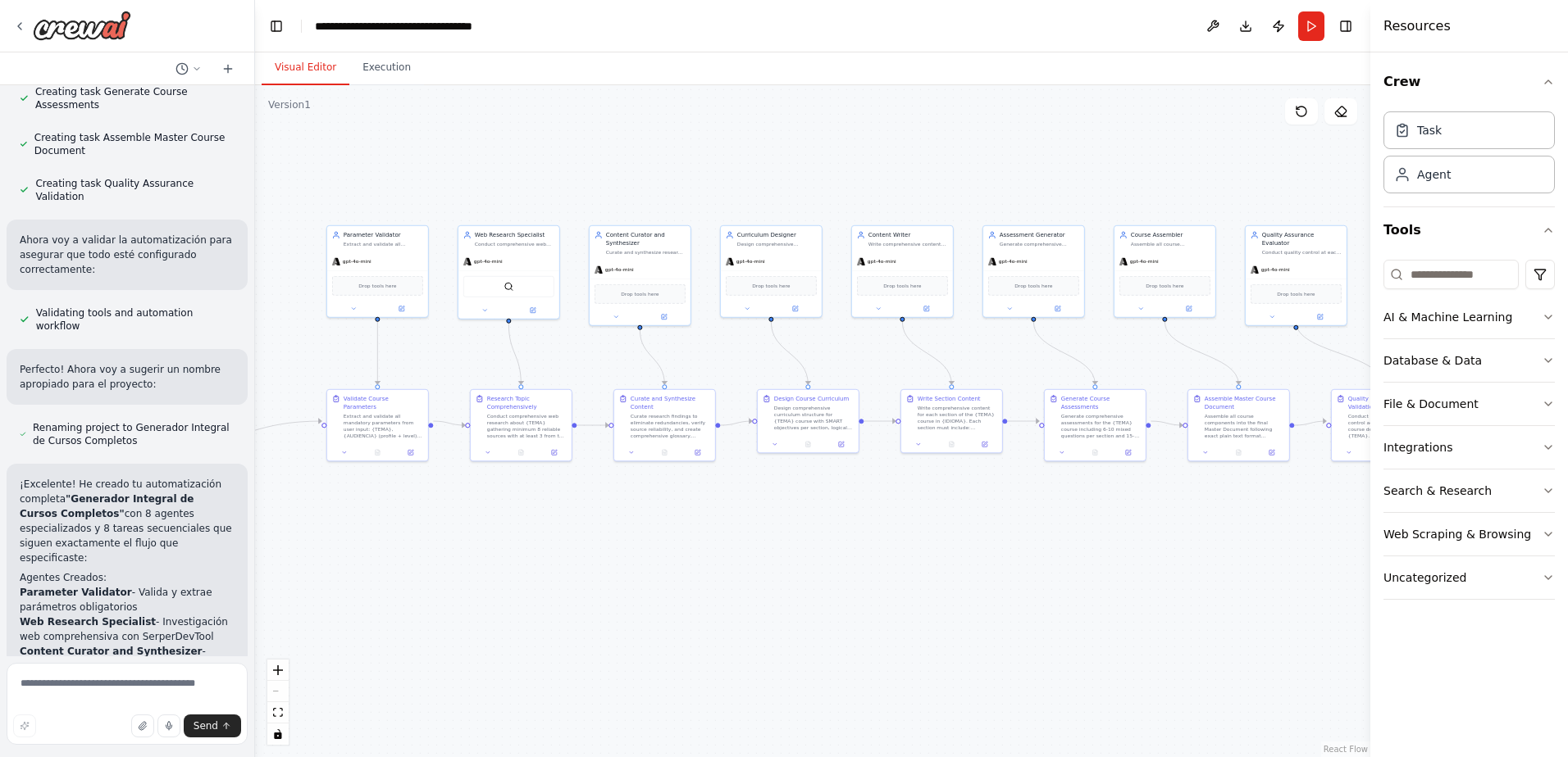
drag, startPoint x: 978, startPoint y: 156, endPoint x: 1018, endPoint y: 170, distance: 42.4
click at [1018, 170] on div ".deletable-edge-delete-btn { width: 20px; height: 20px; border: 0px solid #ffff…" at bounding box center [813, 421] width 1116 height 671
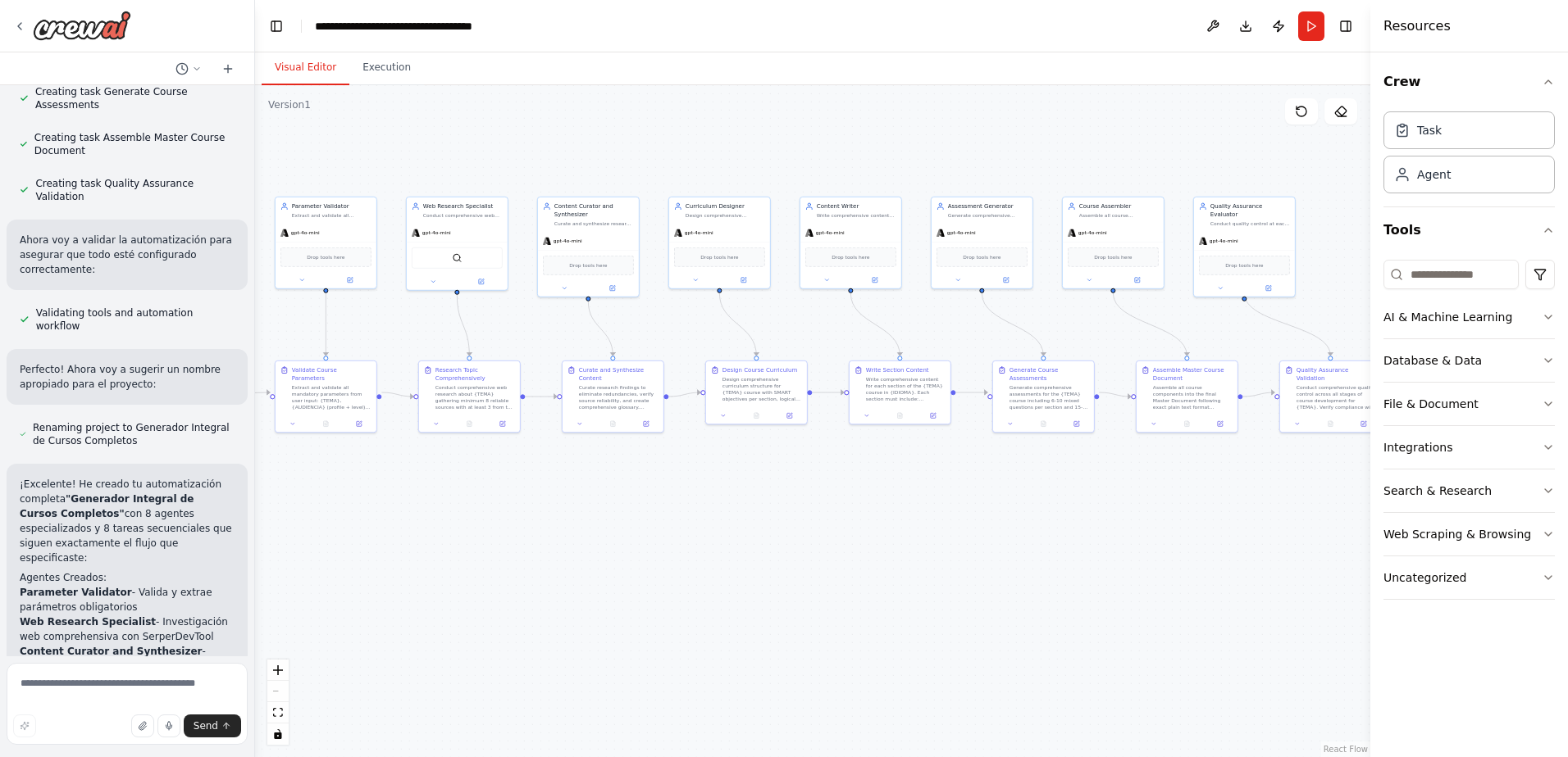
drag, startPoint x: 1017, startPoint y: 171, endPoint x: 964, endPoint y: 142, distance: 60.4
click at [964, 142] on div ".deletable-edge-delete-btn { width: 20px; height: 20px; border: 0px solid #ffff…" at bounding box center [813, 421] width 1116 height 671
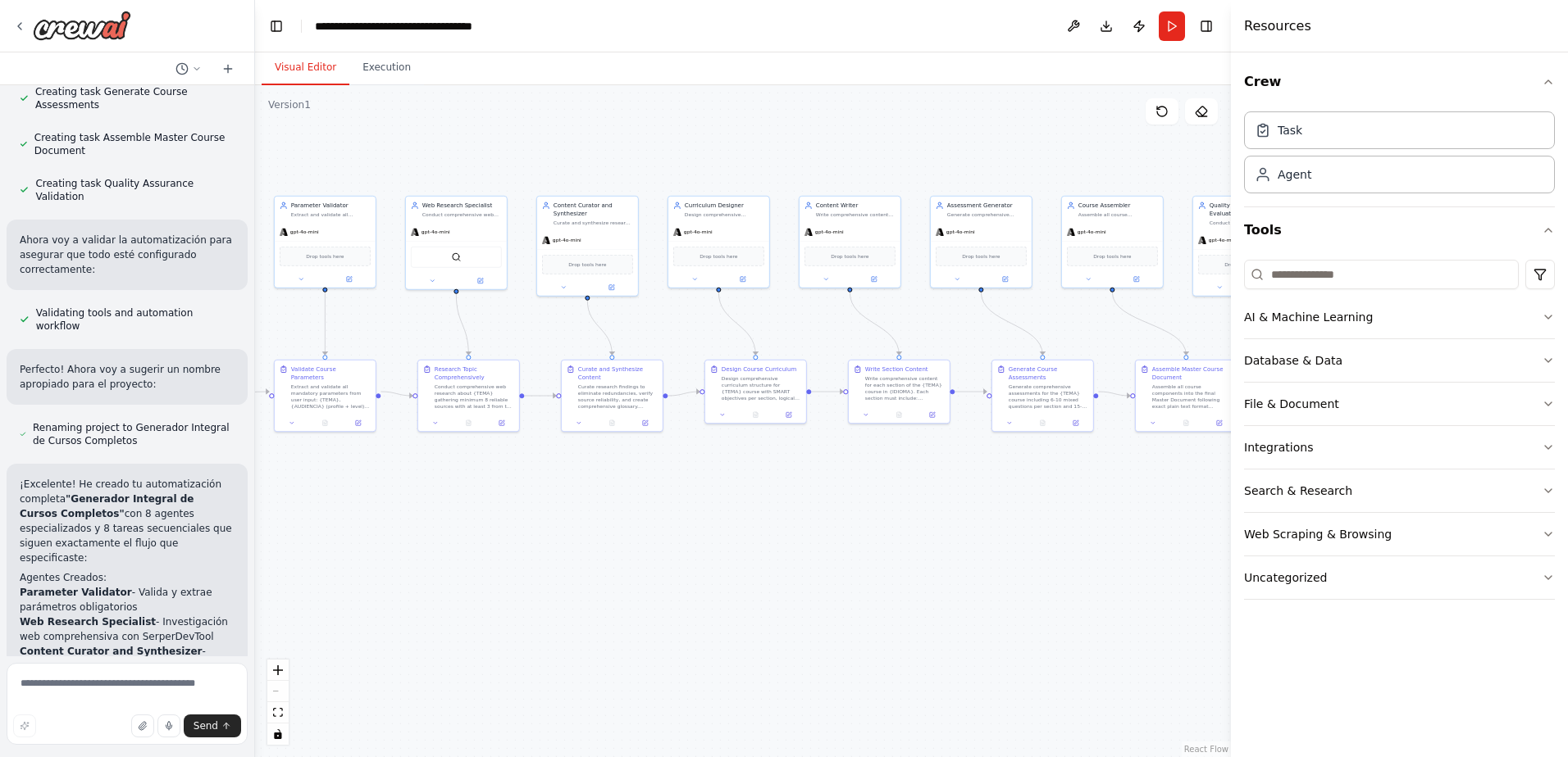
drag, startPoint x: 1372, startPoint y: 232, endPoint x: 1219, endPoint y: 239, distance: 153.2
click at [1231, 239] on div at bounding box center [1234, 378] width 7 height 757
click at [1558, 317] on div "Crew Task Agent Tools AI & Machine Learning Database & Data File & Document Int…" at bounding box center [1393, 404] width 348 height 705
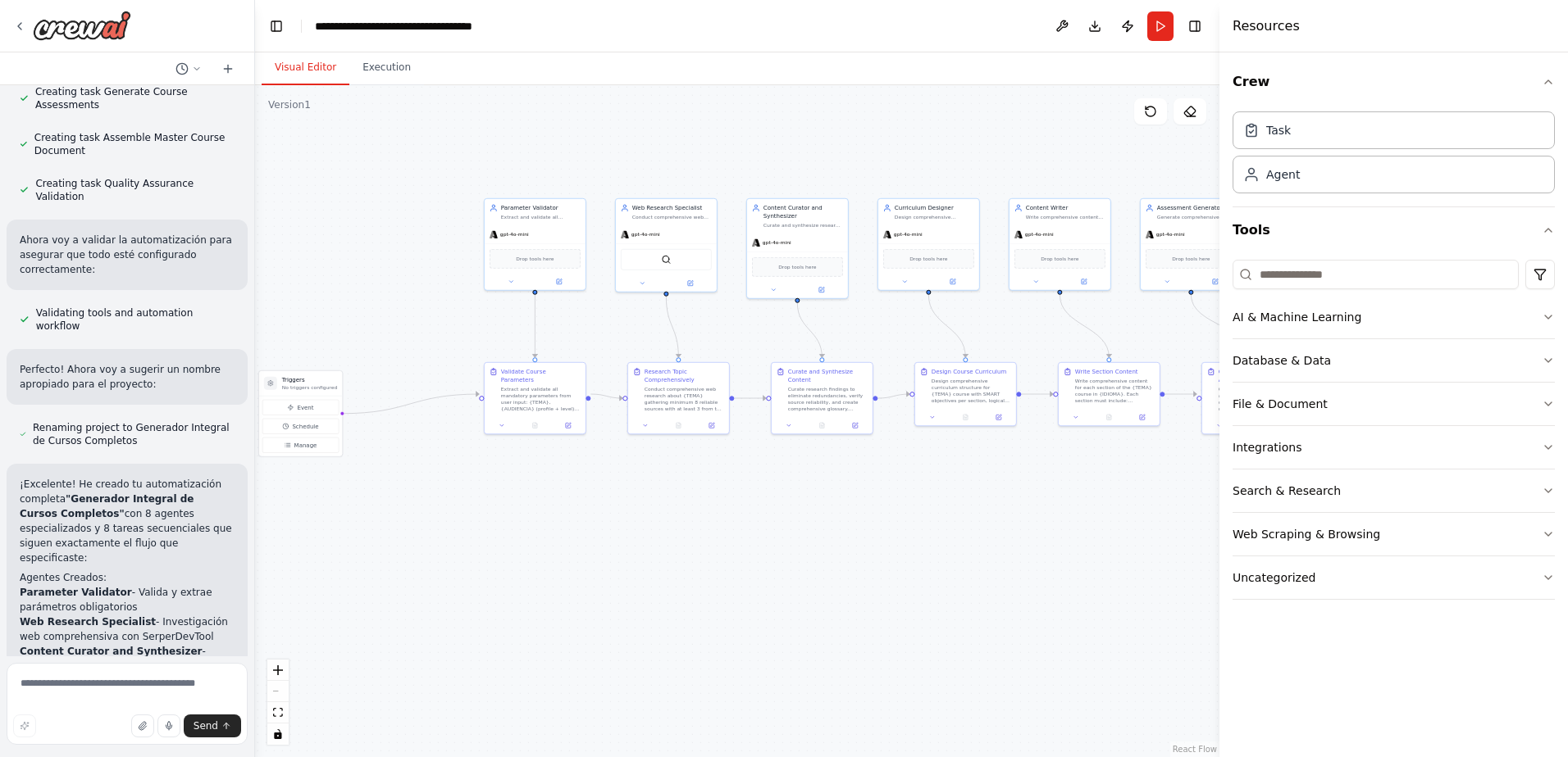
drag, startPoint x: 490, startPoint y: 156, endPoint x: 686, endPoint y: 168, distance: 196.4
click at [701, 159] on div ".deletable-edge-delete-btn { width: 20px; height: 20px; border: 0px solid #ffff…" at bounding box center [737, 421] width 964 height 671
drag, startPoint x: 360, startPoint y: 301, endPoint x: 382, endPoint y: 293, distance: 23.4
click at [382, 293] on div ".deletable-edge-delete-btn { width: 20px; height: 20px; border: 0px solid #ffff…" at bounding box center [737, 421] width 964 height 671
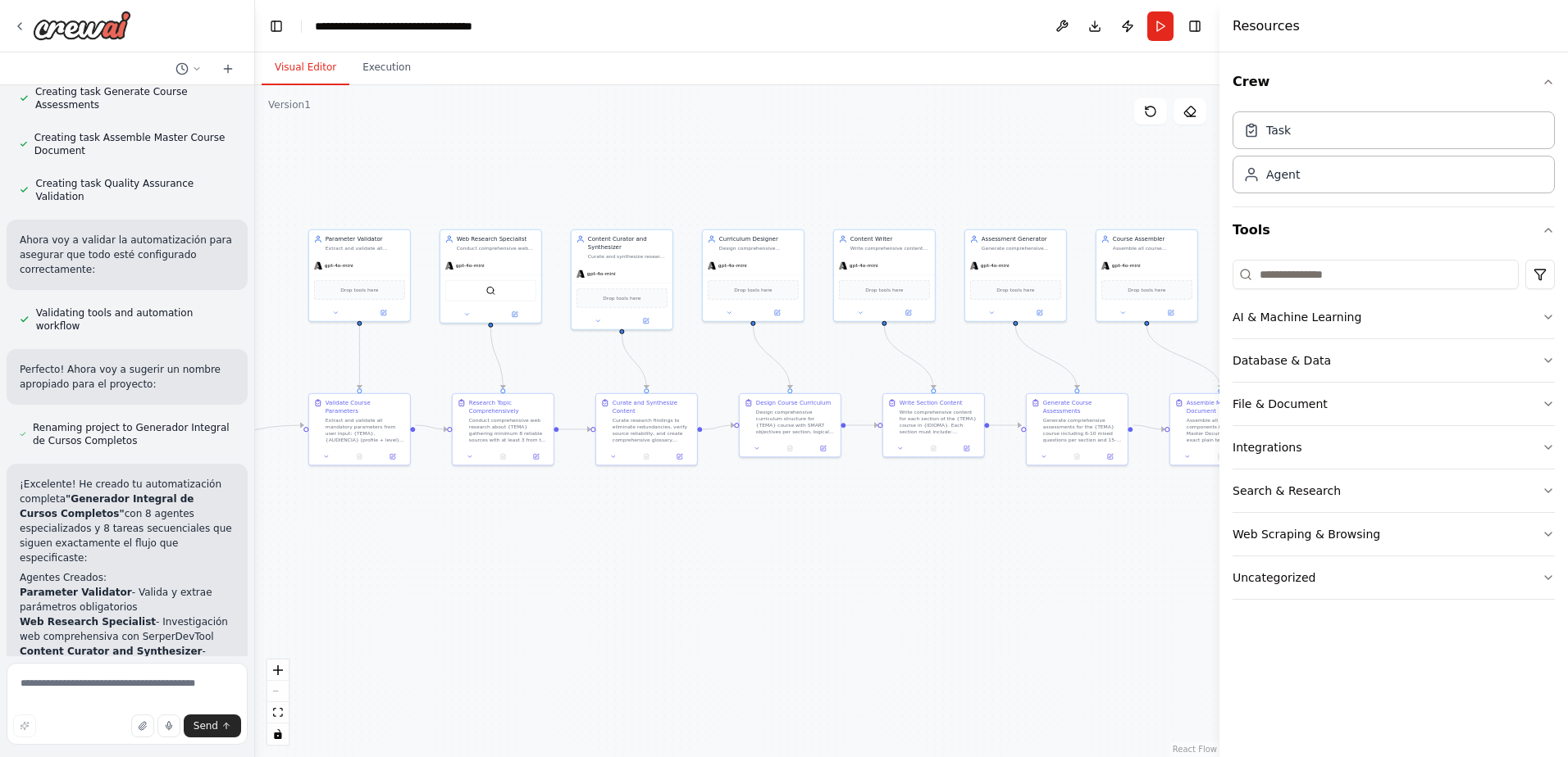
drag, startPoint x: 573, startPoint y: 155, endPoint x: 381, endPoint y: 196, distance: 196.3
click at [382, 195] on div ".deletable-edge-delete-btn { width: 20px; height: 20px; border: 0px solid #ffff…" at bounding box center [737, 421] width 964 height 671
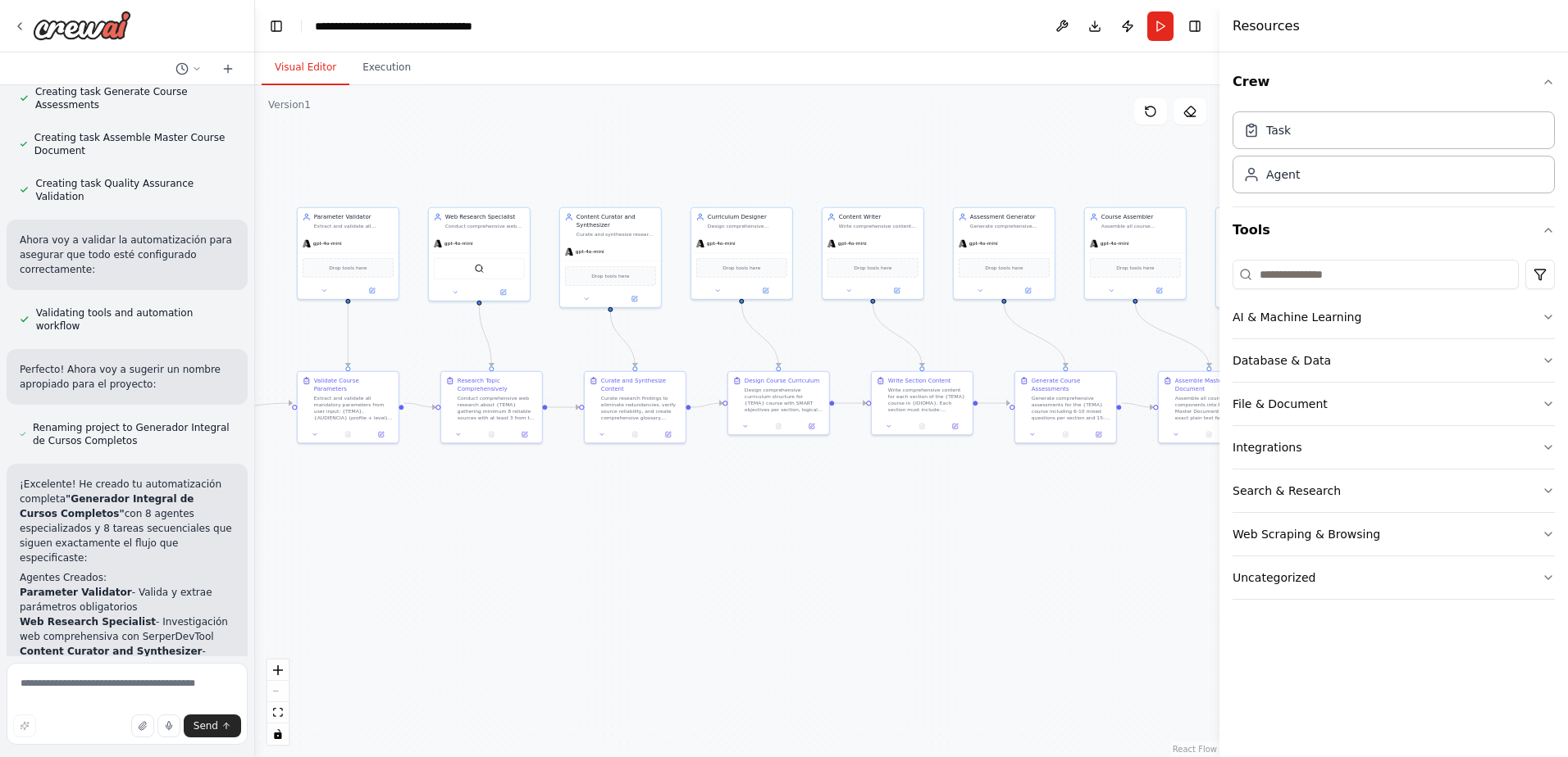
click at [363, 219] on div ".deletable-edge-delete-btn { width: 20px; height: 20px; border: 0px solid #ffff…" at bounding box center [737, 421] width 964 height 671
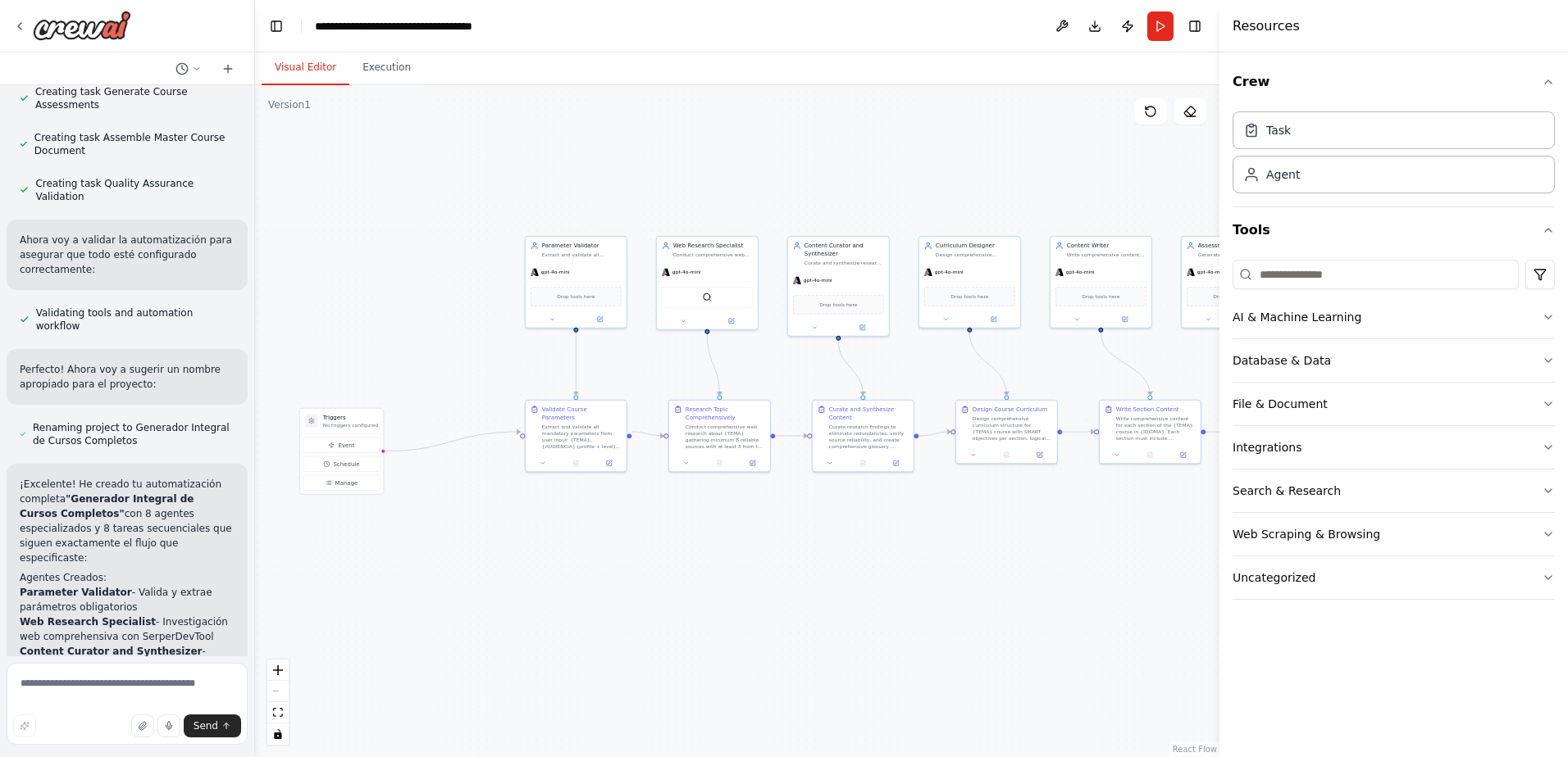
drag, startPoint x: 311, startPoint y: 211, endPoint x: 535, endPoint y: 218, distance: 224.1
click at [535, 218] on div ".deletable-edge-delete-btn { width: 20px; height: 20px; border: 0px solid #ffff…" at bounding box center [737, 421] width 964 height 671
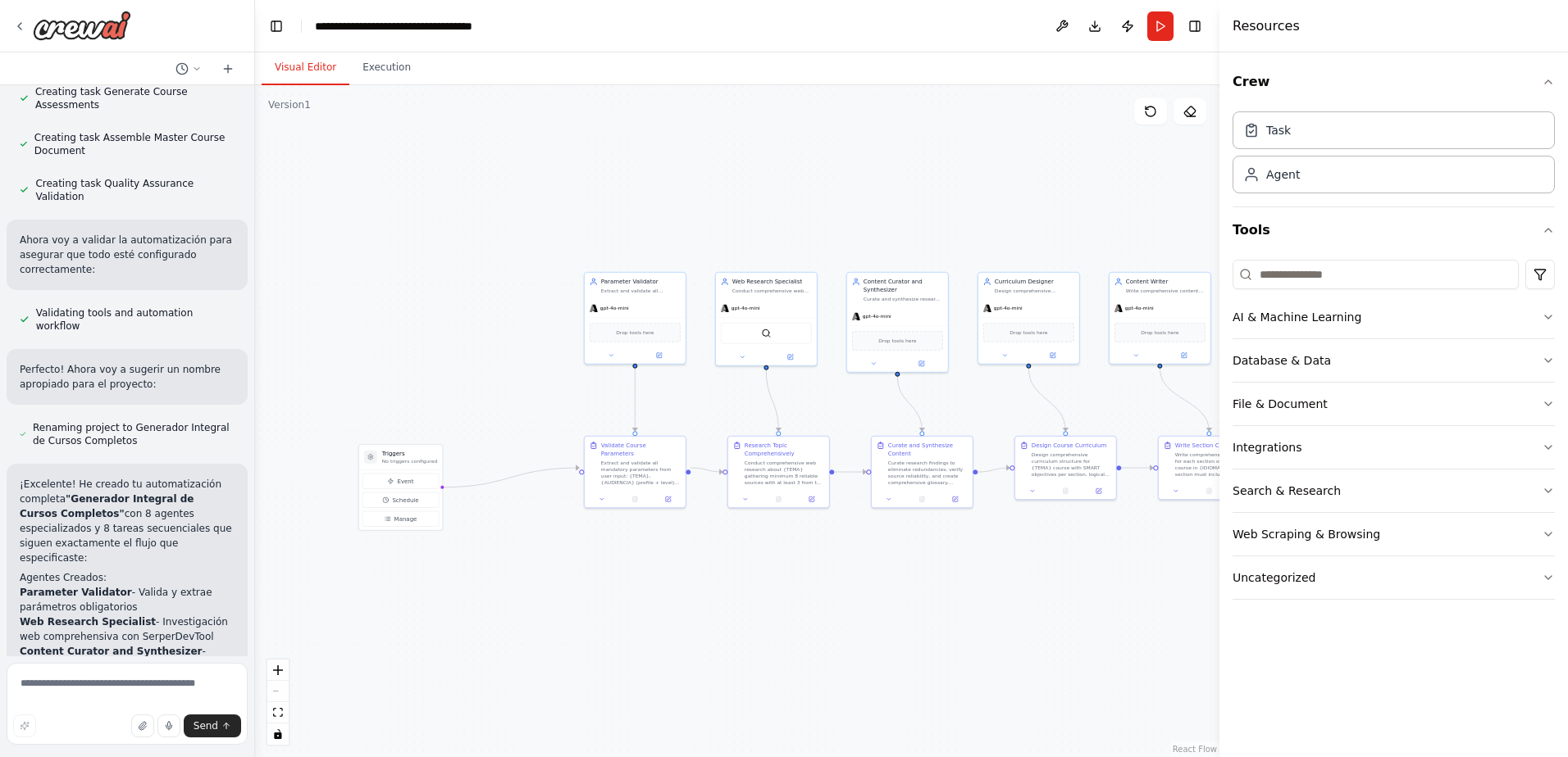
drag, startPoint x: 287, startPoint y: 386, endPoint x: 337, endPoint y: 392, distance: 50.4
click at [337, 392] on div ".deletable-edge-delete-btn { width: 20px; height: 20px; border: 0px solid #ffff…" at bounding box center [737, 421] width 964 height 671
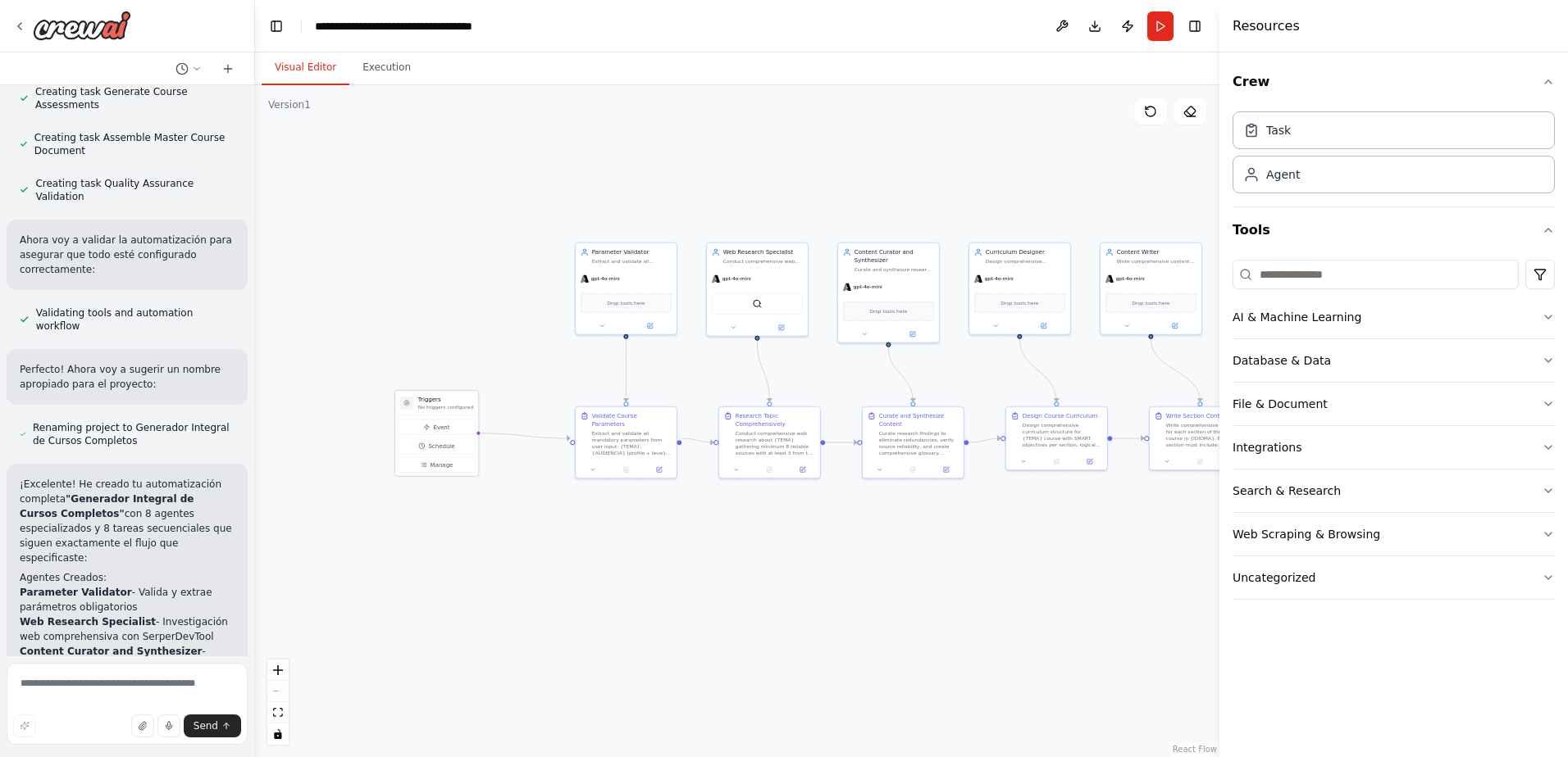
drag, startPoint x: 393, startPoint y: 421, endPoint x: 436, endPoint y: 398, distance: 48.8
click at [436, 398] on h3 "Triggers" at bounding box center [446, 400] width 55 height 8
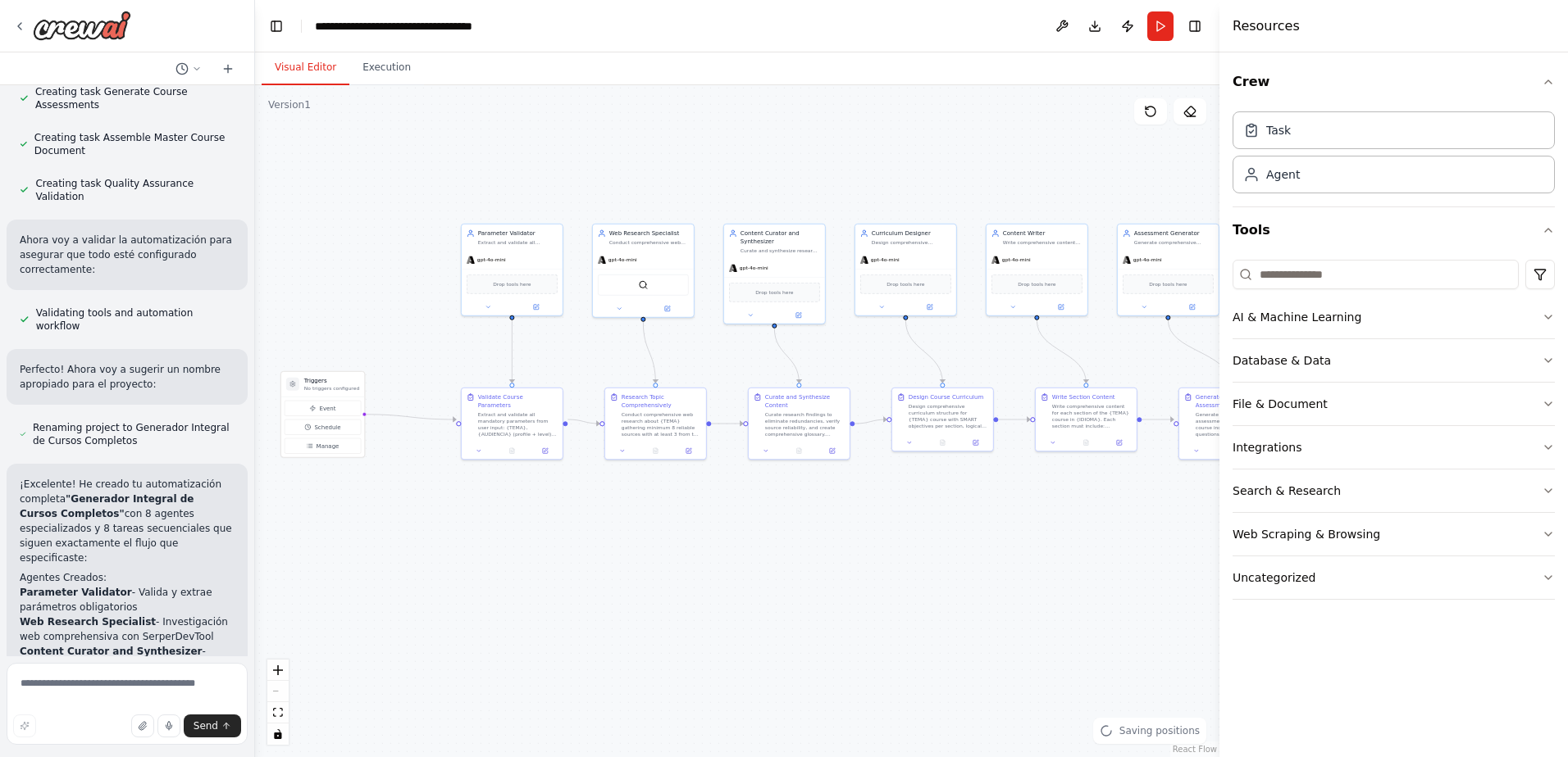
drag, startPoint x: 405, startPoint y: 337, endPoint x: 269, endPoint y: 320, distance: 137.1
click at [269, 320] on div ".deletable-edge-delete-btn { width: 20px; height: 20px; border: 0px solid #ffff…" at bounding box center [737, 421] width 964 height 671
drag, startPoint x: 441, startPoint y: 357, endPoint x: 322, endPoint y: 347, distance: 119.4
click at [322, 347] on div ".deletable-edge-delete-btn { width: 20px; height: 20px; border: 0px solid #ffff…" at bounding box center [737, 421] width 964 height 671
click at [825, 557] on div ".deletable-edge-delete-btn { width: 20px; height: 20px; border: 0px solid #ffff…" at bounding box center [737, 421] width 964 height 671
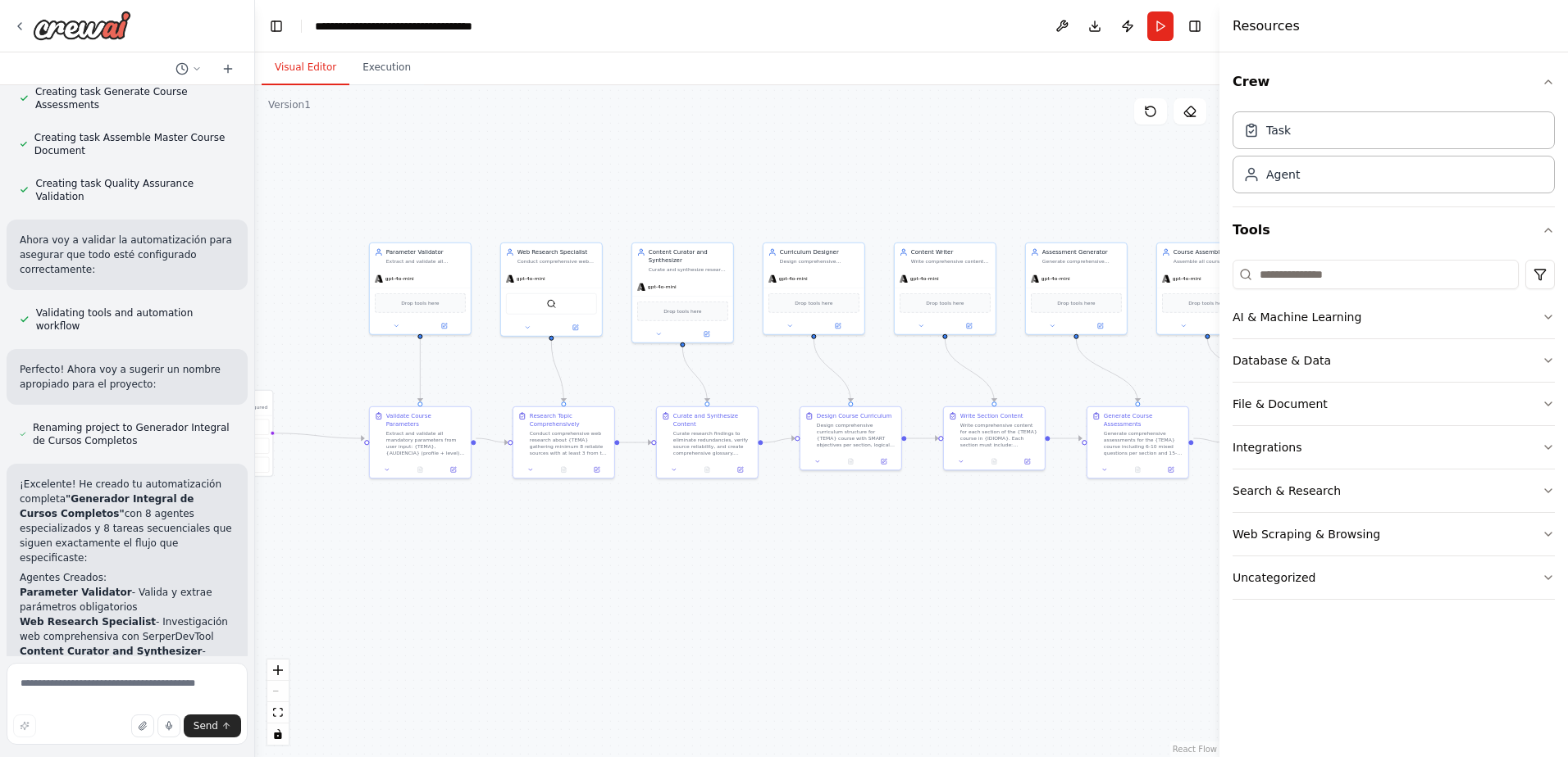
drag, startPoint x: 989, startPoint y: 589, endPoint x: 1038, endPoint y: 616, distance: 55.9
click at [1038, 616] on div ".deletable-edge-delete-btn { width: 20px; height: 20px; border: 0px solid #ffff…" at bounding box center [737, 421] width 964 height 671
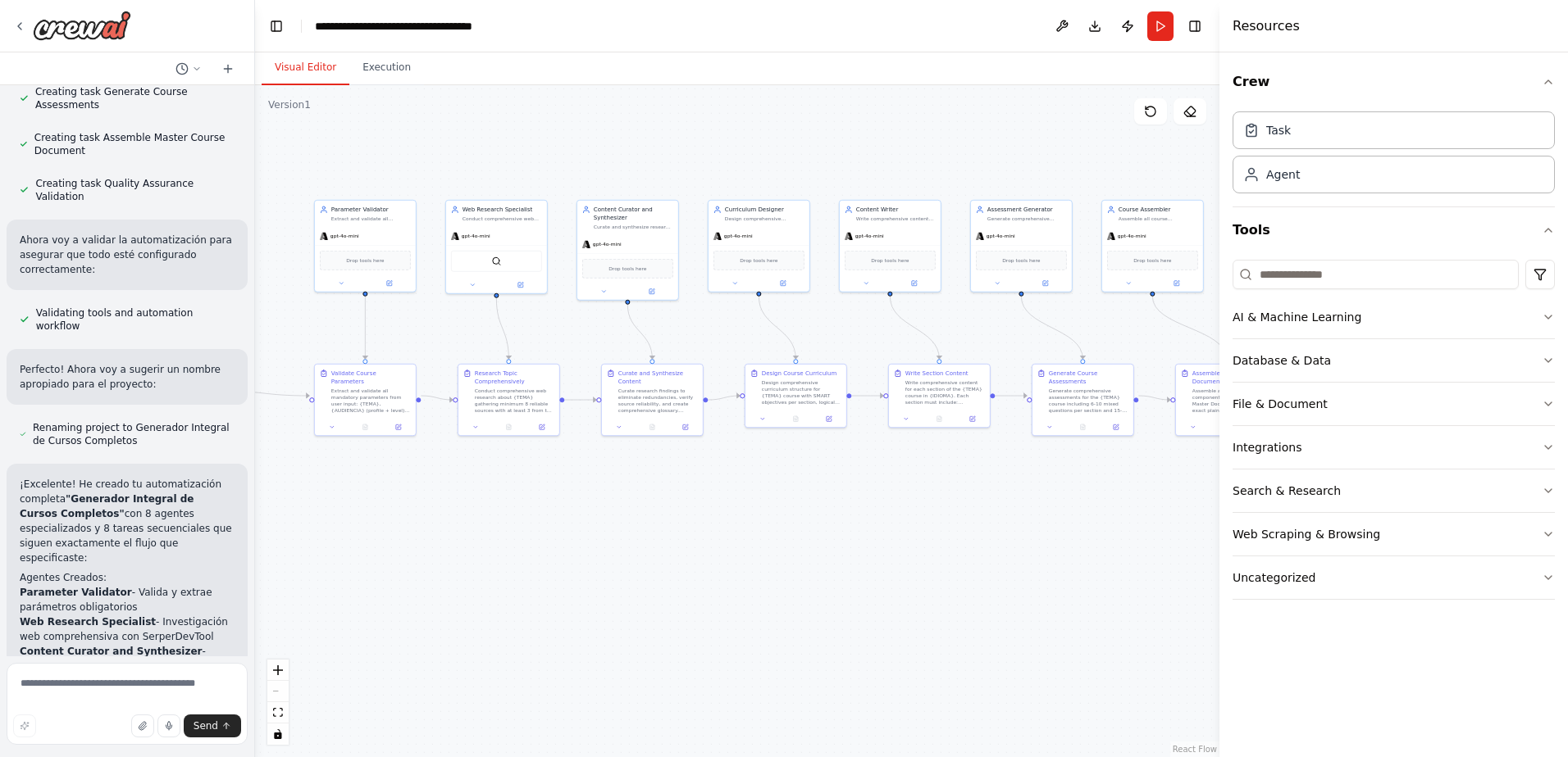
drag, startPoint x: 1039, startPoint y: 617, endPoint x: 984, endPoint y: 575, distance: 69.2
click at [984, 575] on div ".deletable-edge-delete-btn { width: 20px; height: 20px; border: 0px solid #ffff…" at bounding box center [737, 421] width 964 height 671
click at [776, 549] on div ".deletable-edge-delete-btn { width: 20px; height: 20px; border: 0px solid #ffff…" at bounding box center [737, 421] width 964 height 671
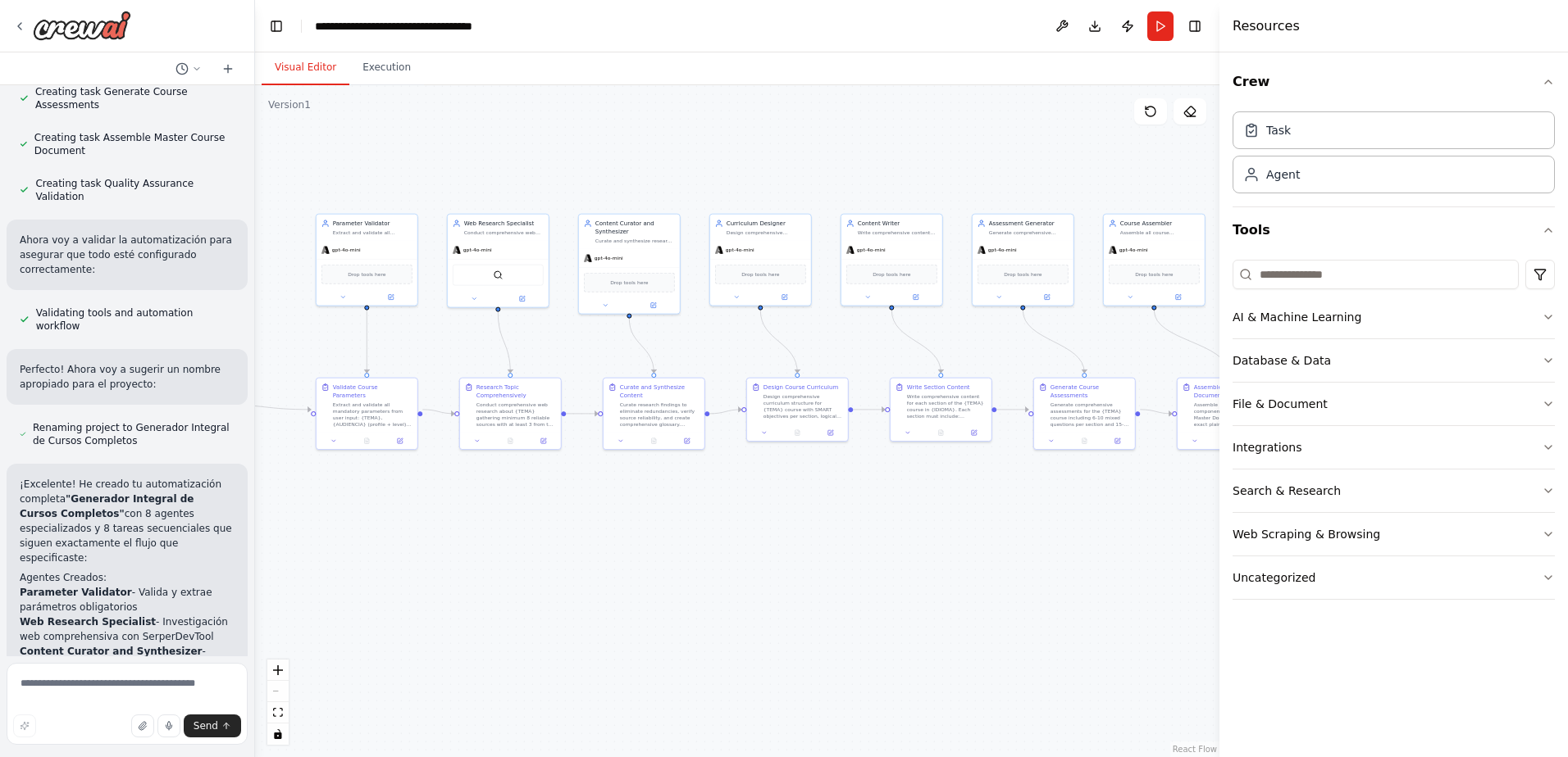
drag, startPoint x: 412, startPoint y: 176, endPoint x: 429, endPoint y: 193, distance: 24.0
click at [429, 193] on div ".deletable-edge-delete-btn { width: 20px; height: 20px; border: 0px solid #ffff…" at bounding box center [737, 421] width 964 height 671
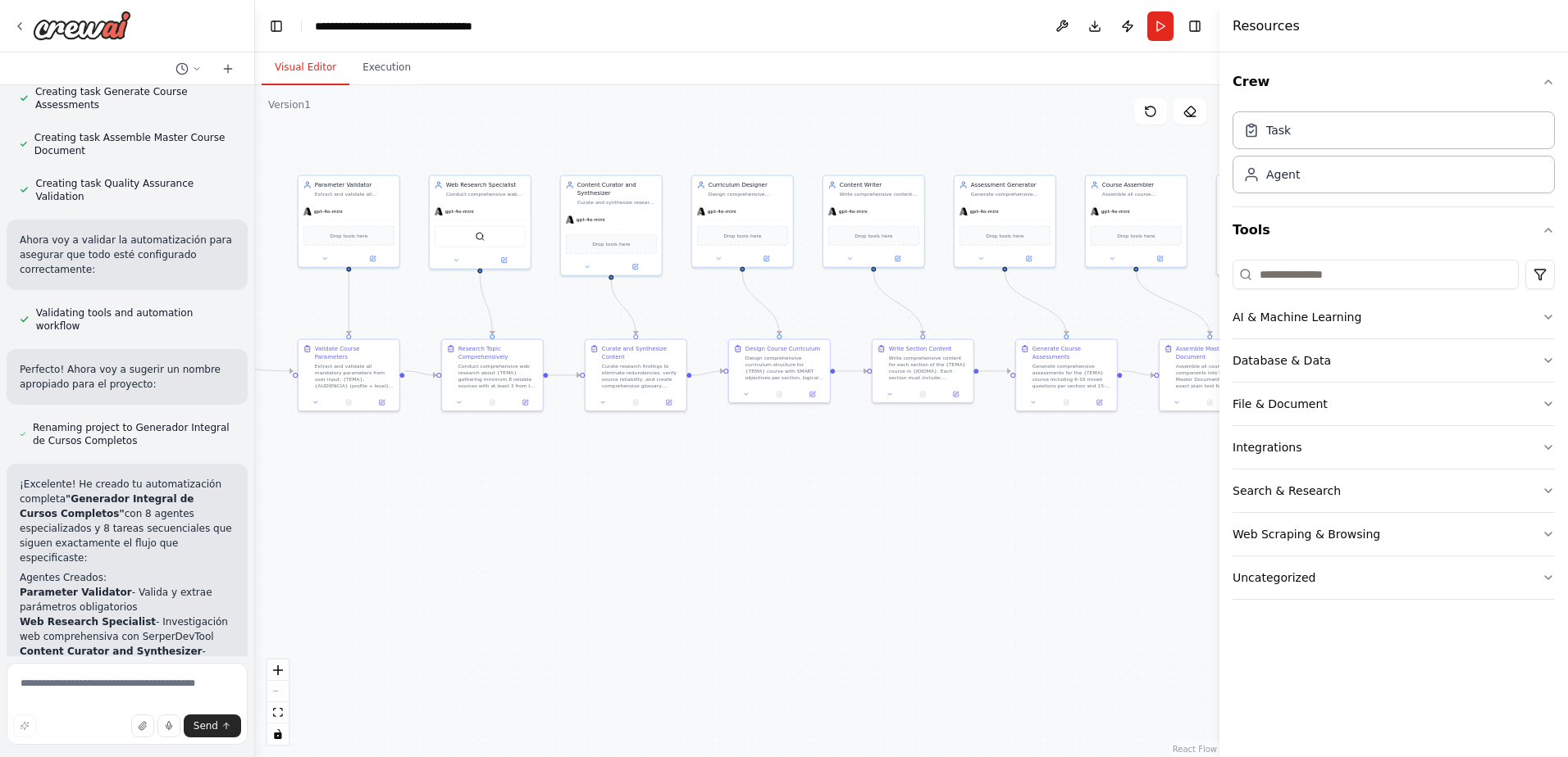
drag, startPoint x: 312, startPoint y: 189, endPoint x: 293, endPoint y: 150, distance: 43.4
click at [293, 150] on div ".deletable-edge-delete-btn { width: 20px; height: 20px; border: 0px solid #ffff…" at bounding box center [737, 421] width 964 height 671
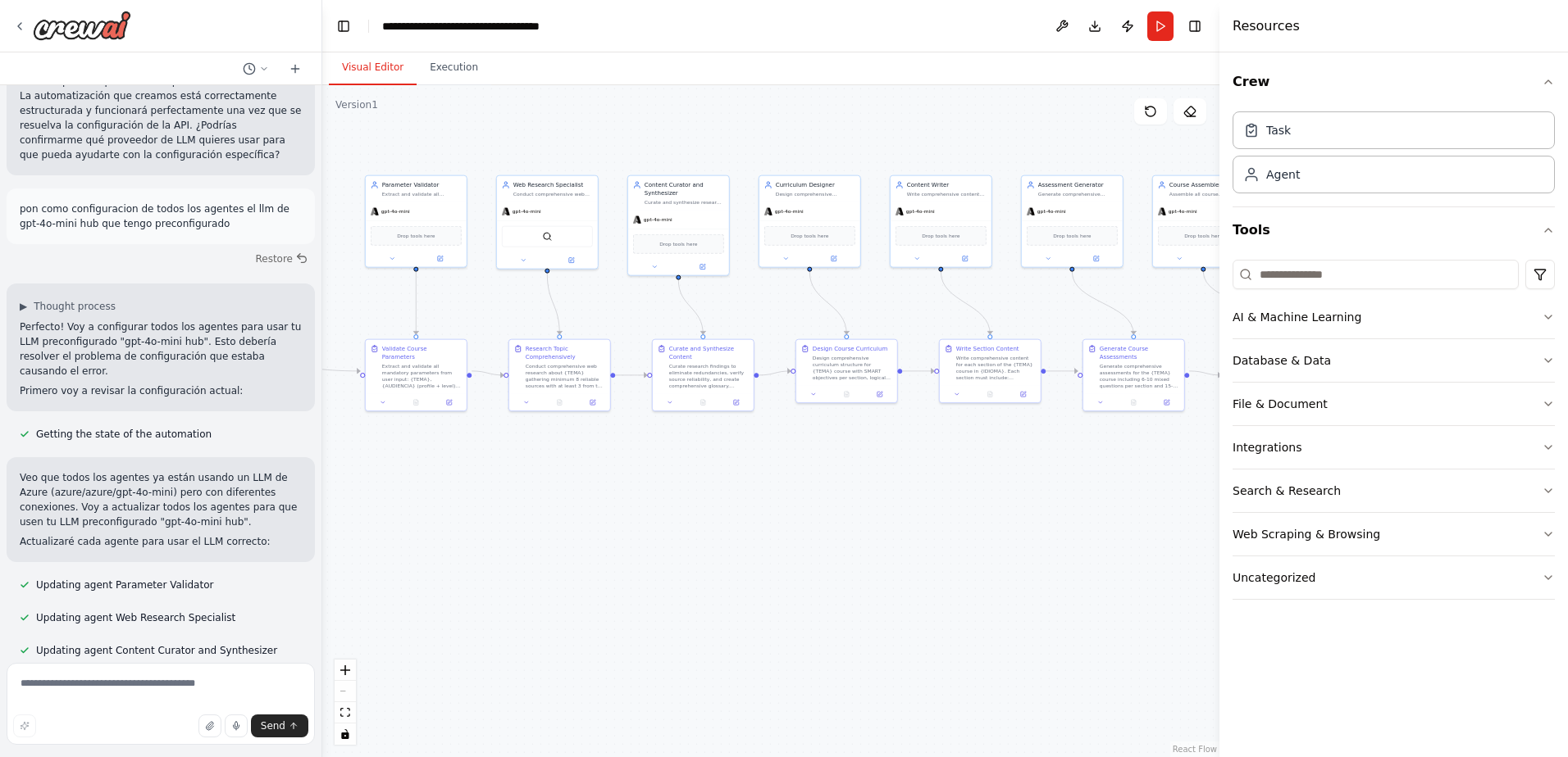
scroll to position [5126, 0]
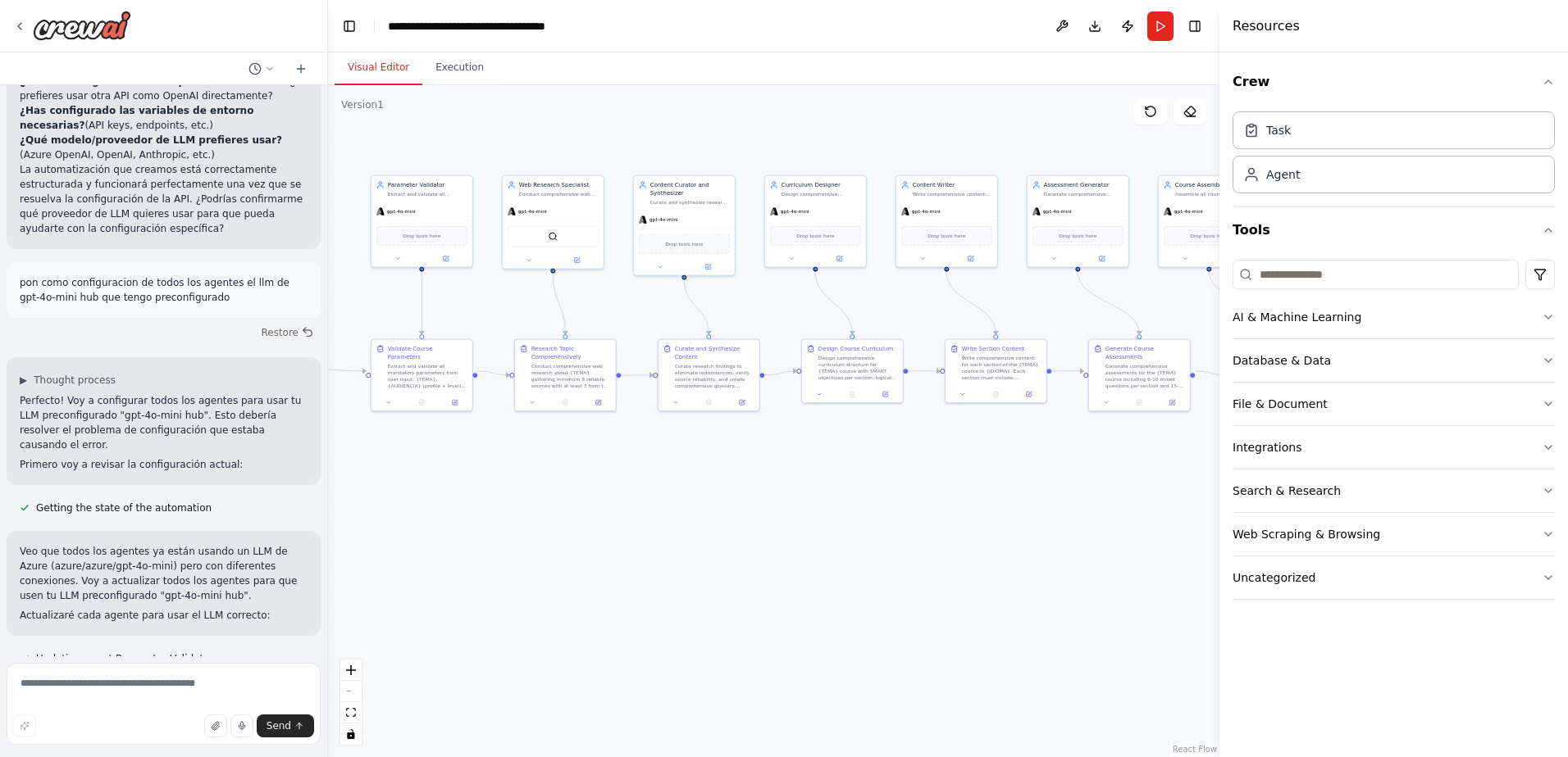
drag, startPoint x: 249, startPoint y: 473, endPoint x: 328, endPoint y: 472, distance: 79.0
click at [328, 472] on div "Hello! I'm the CrewAI assistant. What kind of automation do you want to build? …" at bounding box center [784, 378] width 1568 height 757
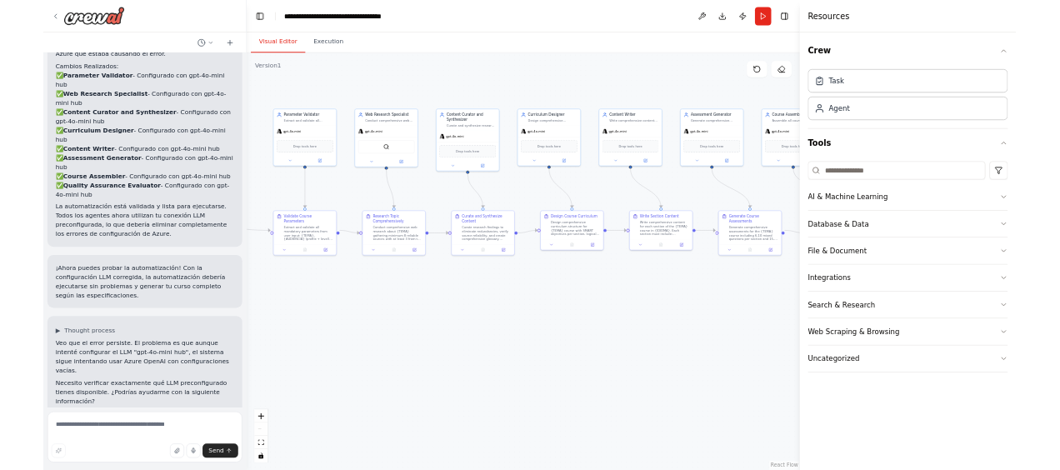
scroll to position [7030, 0]
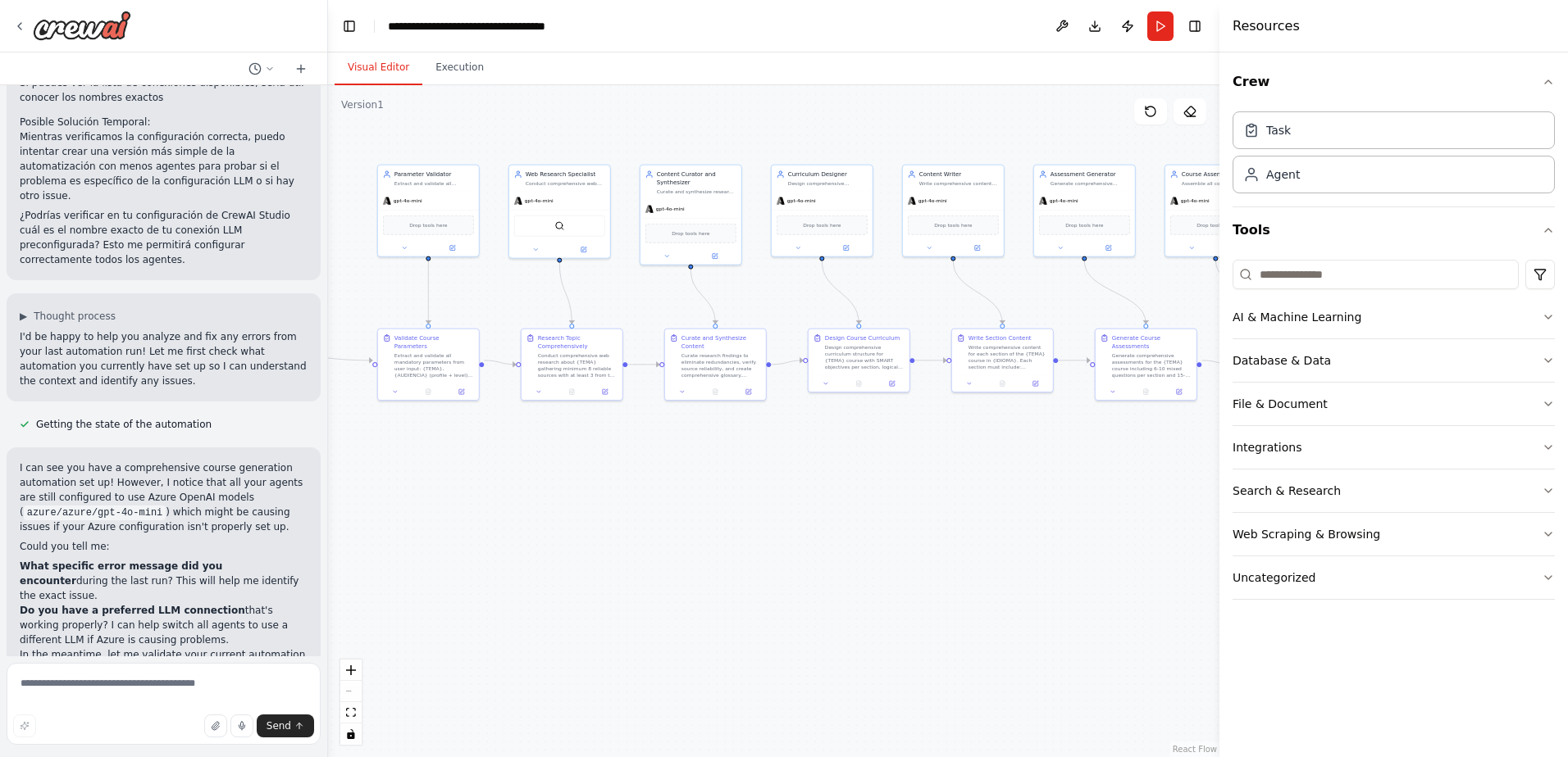
drag, startPoint x: 537, startPoint y: 149, endPoint x: 545, endPoint y: 139, distance: 12.8
click at [545, 139] on div ".deletable-edge-delete-btn { width: 20px; height: 20px; border: 0px solid #ffff…" at bounding box center [773, 421] width 891 height 671
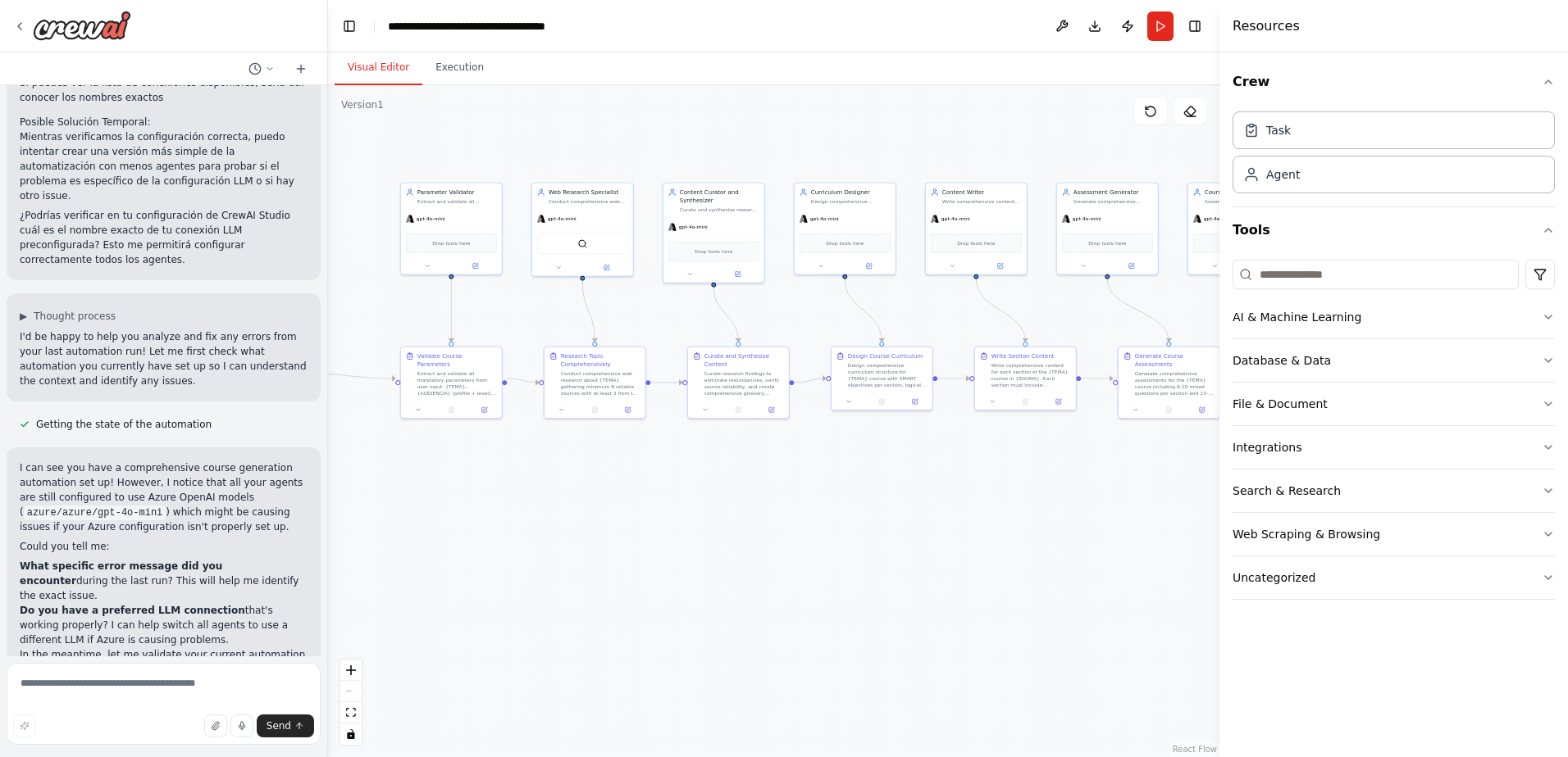
drag, startPoint x: 365, startPoint y: 160, endPoint x: 385, endPoint y: 172, distance: 23.3
click at [385, 172] on div ".deletable-edge-delete-btn { width: 20px; height: 20px; border: 0px solid #ffff…" at bounding box center [773, 421] width 891 height 671
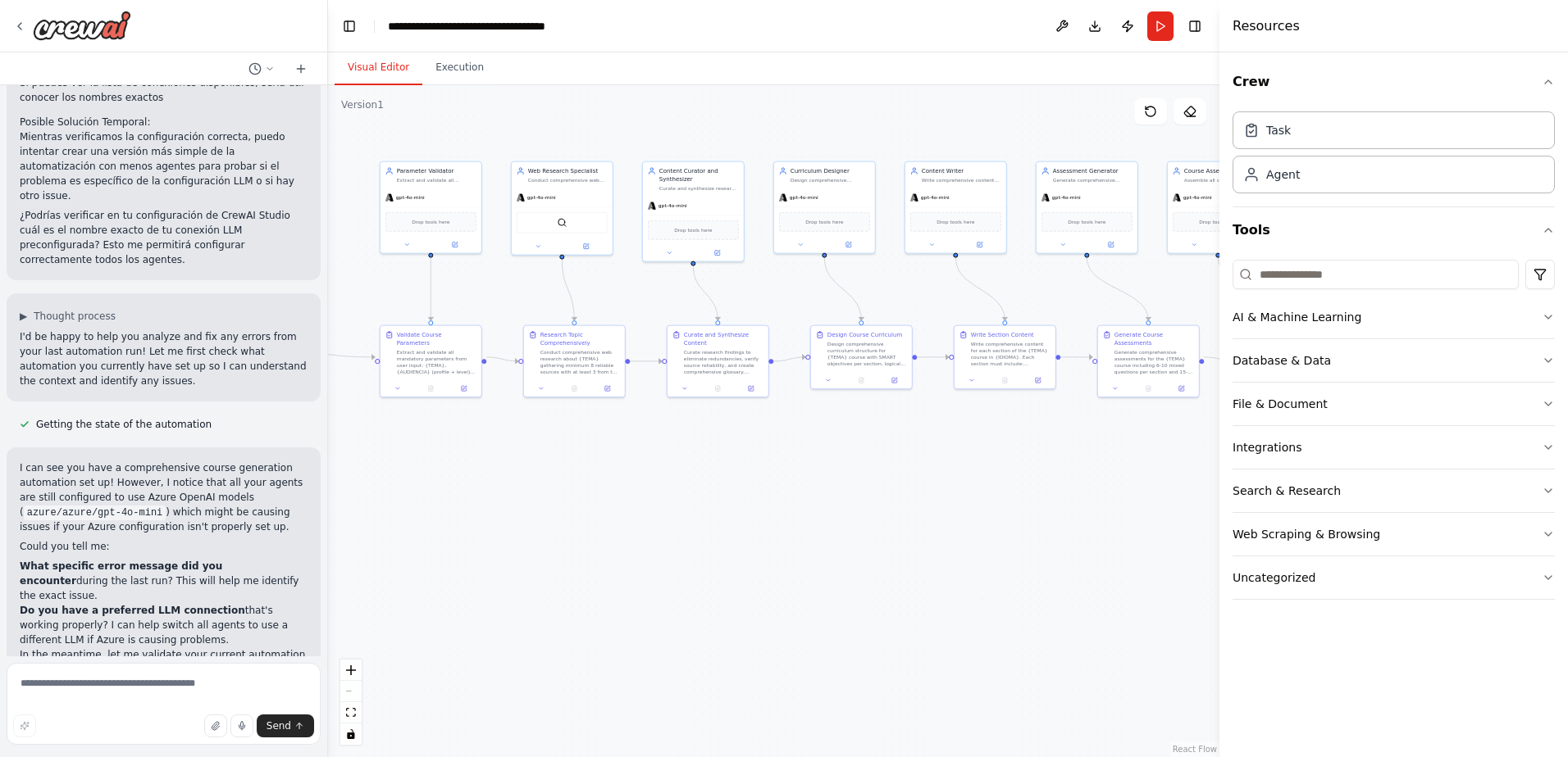
drag, startPoint x: 388, startPoint y: 162, endPoint x: 368, endPoint y: 146, distance: 25.6
click at [368, 146] on div ".deletable-edge-delete-btn { width: 20px; height: 20px; border: 0px solid #ffff…" at bounding box center [773, 421] width 891 height 671
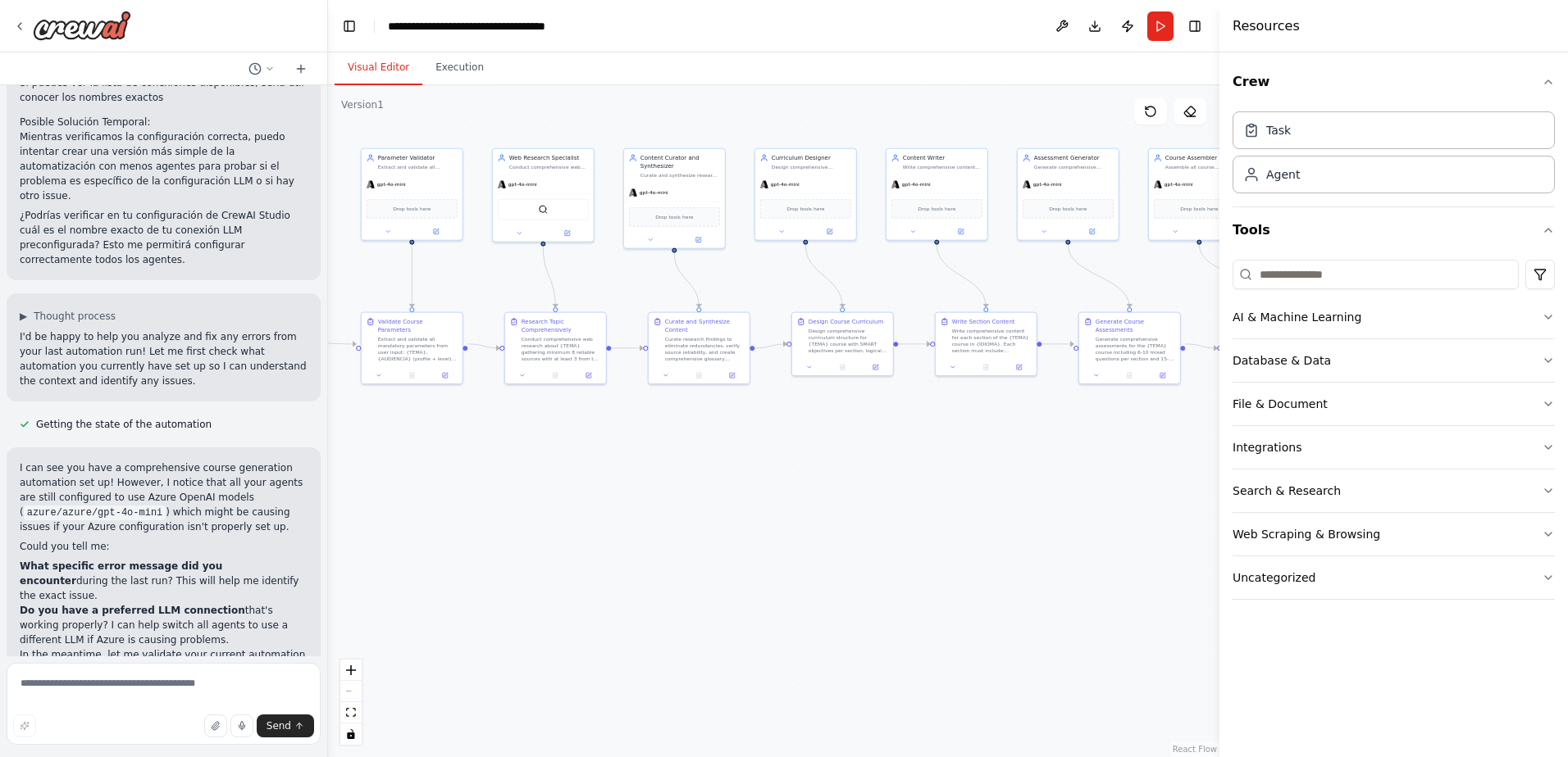
drag, startPoint x: 373, startPoint y: 154, endPoint x: 354, endPoint y: 141, distance: 23.0
click at [354, 141] on div ".deletable-edge-delete-btn { width: 20px; height: 20px; border: 0px solid #ffff…" at bounding box center [773, 421] width 891 height 671
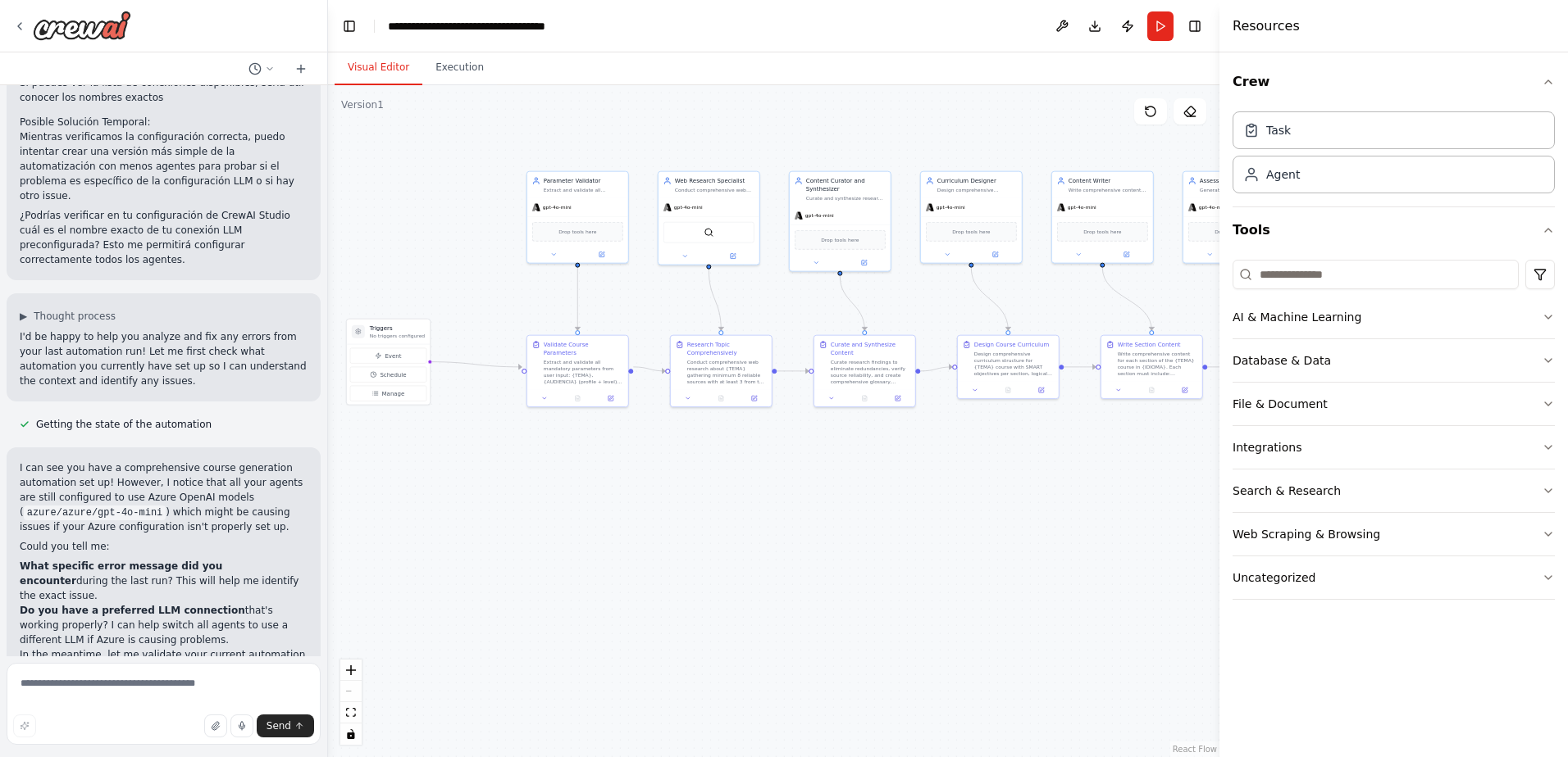
drag, startPoint x: 357, startPoint y: 146, endPoint x: 523, endPoint y: 168, distance: 167.5
click at [523, 168] on div ".deletable-edge-delete-btn { width: 20px; height: 20px; border: 0px solid #ffff…" at bounding box center [773, 421] width 891 height 671
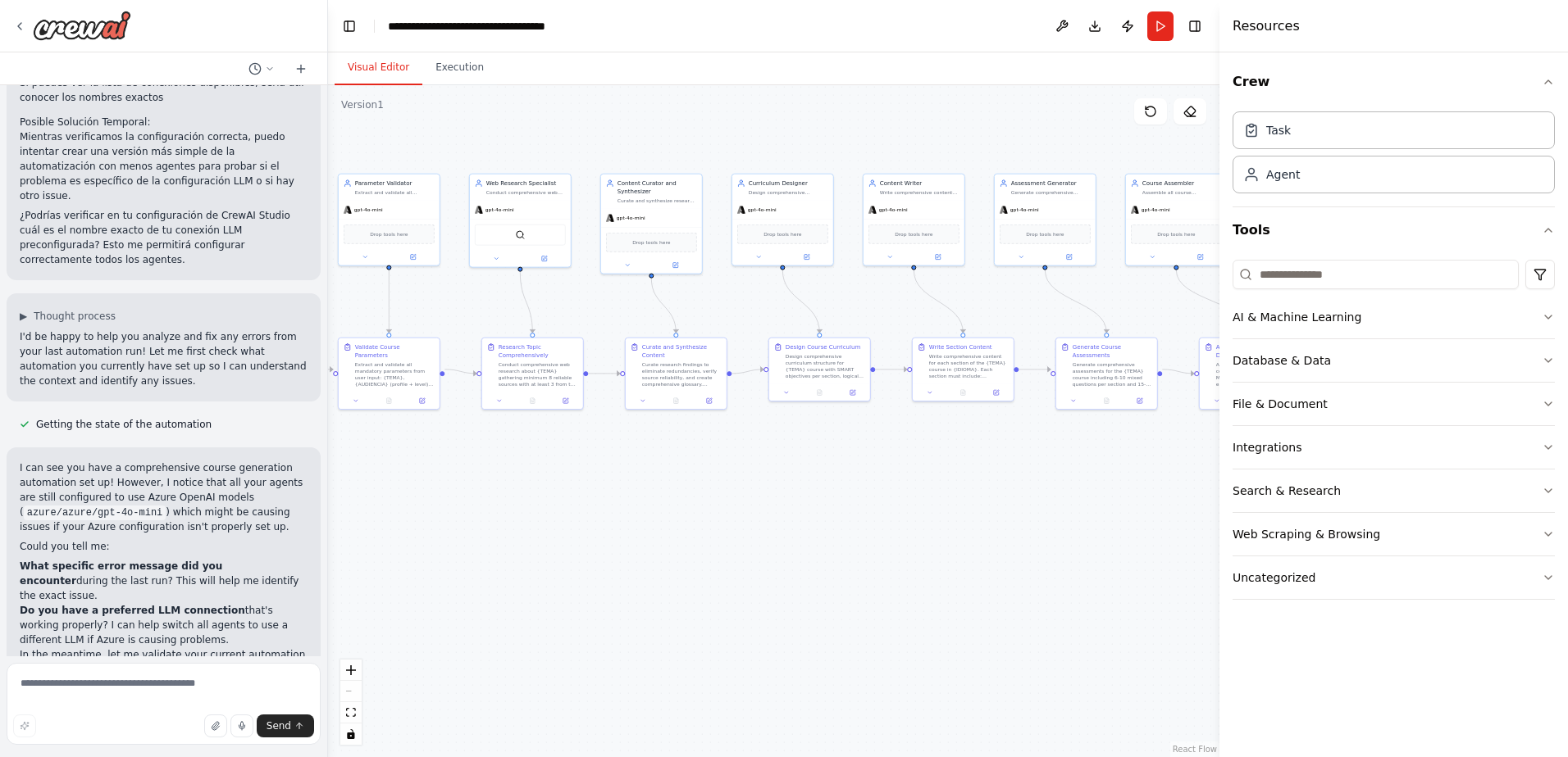
drag, startPoint x: 906, startPoint y: 509, endPoint x: 743, endPoint y: 513, distance: 163.0
click at [743, 513] on div ".deletable-edge-delete-btn { width: 20px; height: 20px; border: 0px solid #ffff…" at bounding box center [773, 421] width 891 height 671
